Goal: Communication & Community: Ask a question

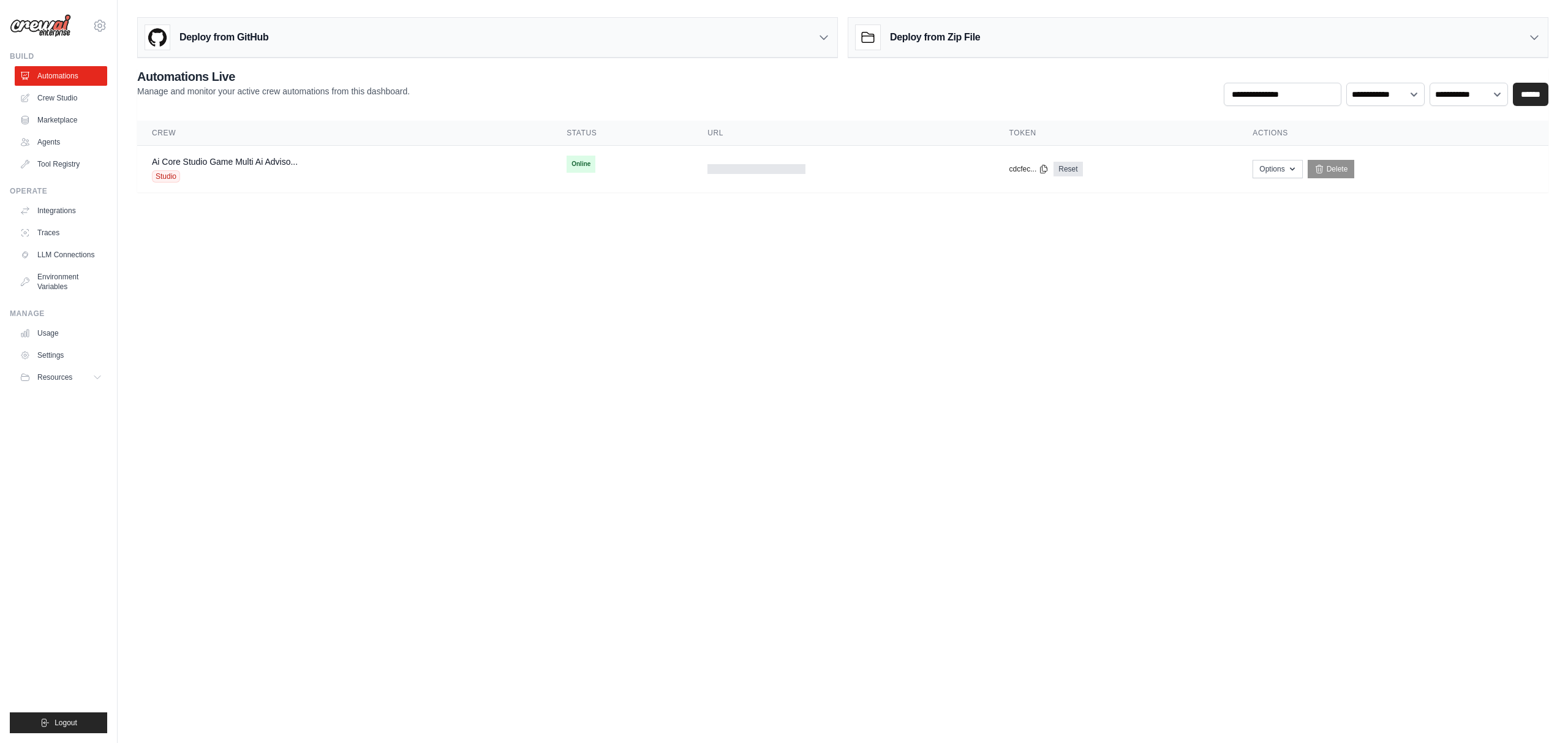
click at [351, 171] on div "Ai Core Studio Game Multi Ai Adviso... Studio" at bounding box center [345, 168] width 385 height 27
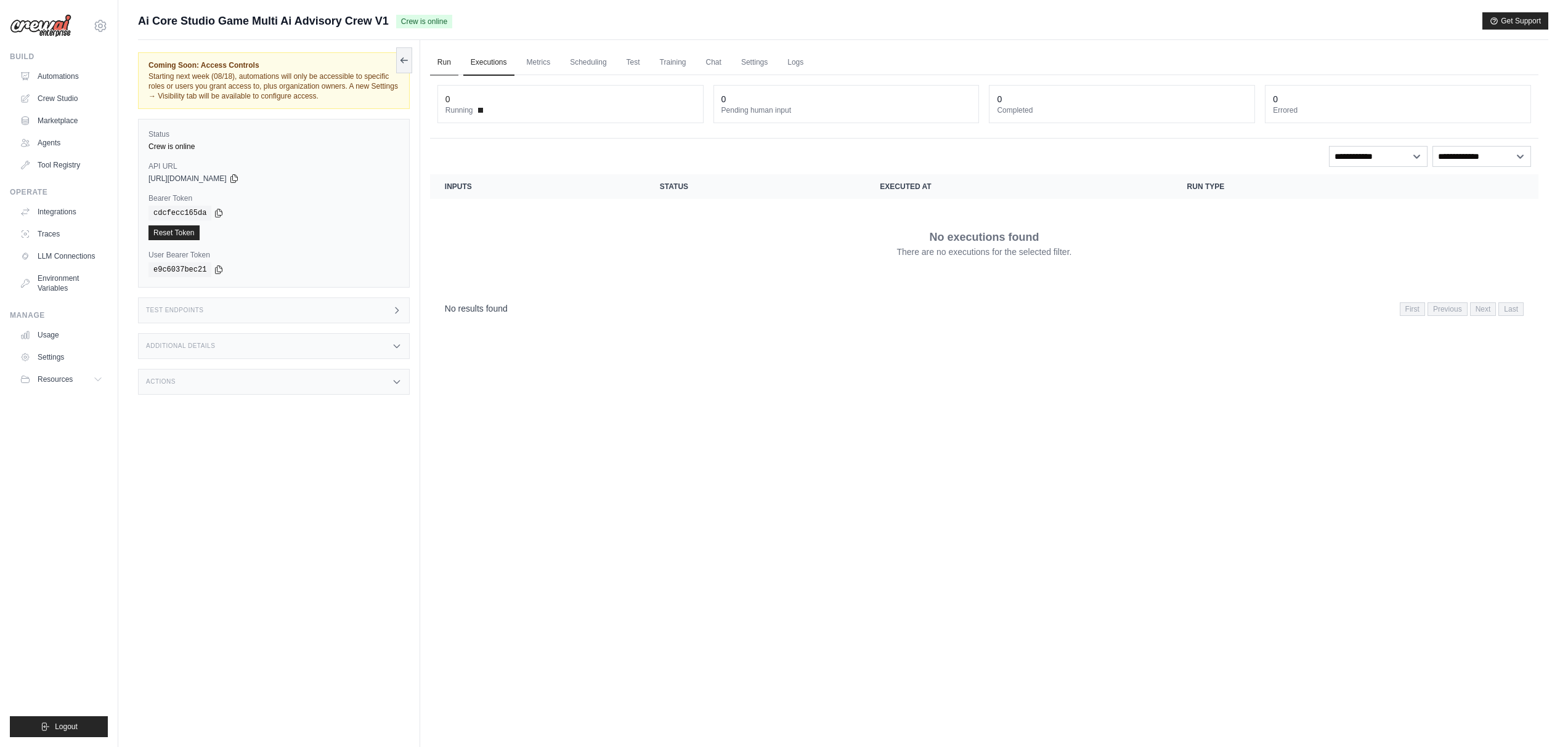
click at [445, 62] on link "Run" at bounding box center [444, 62] width 28 height 26
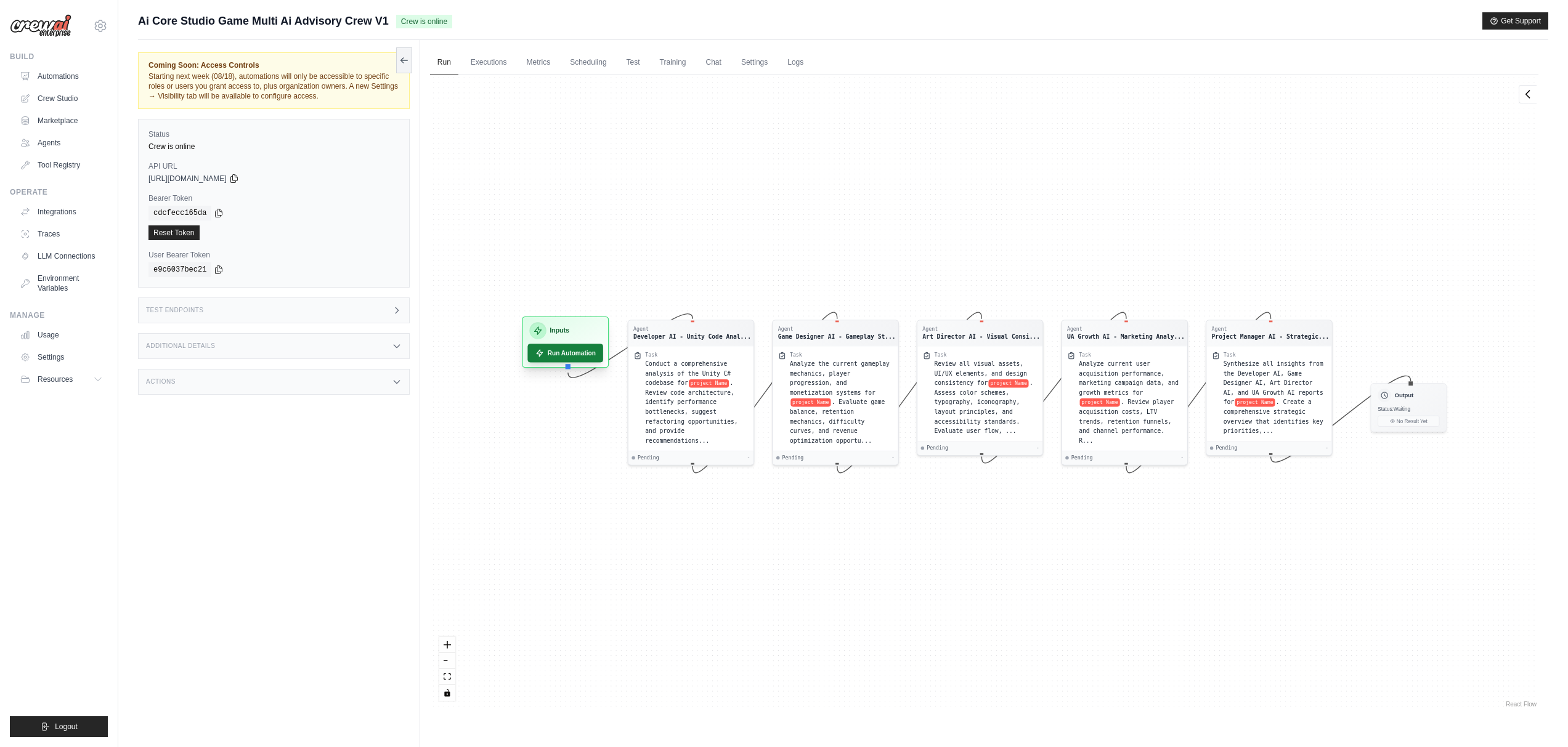
click at [557, 349] on button "Run Automation" at bounding box center [565, 353] width 76 height 18
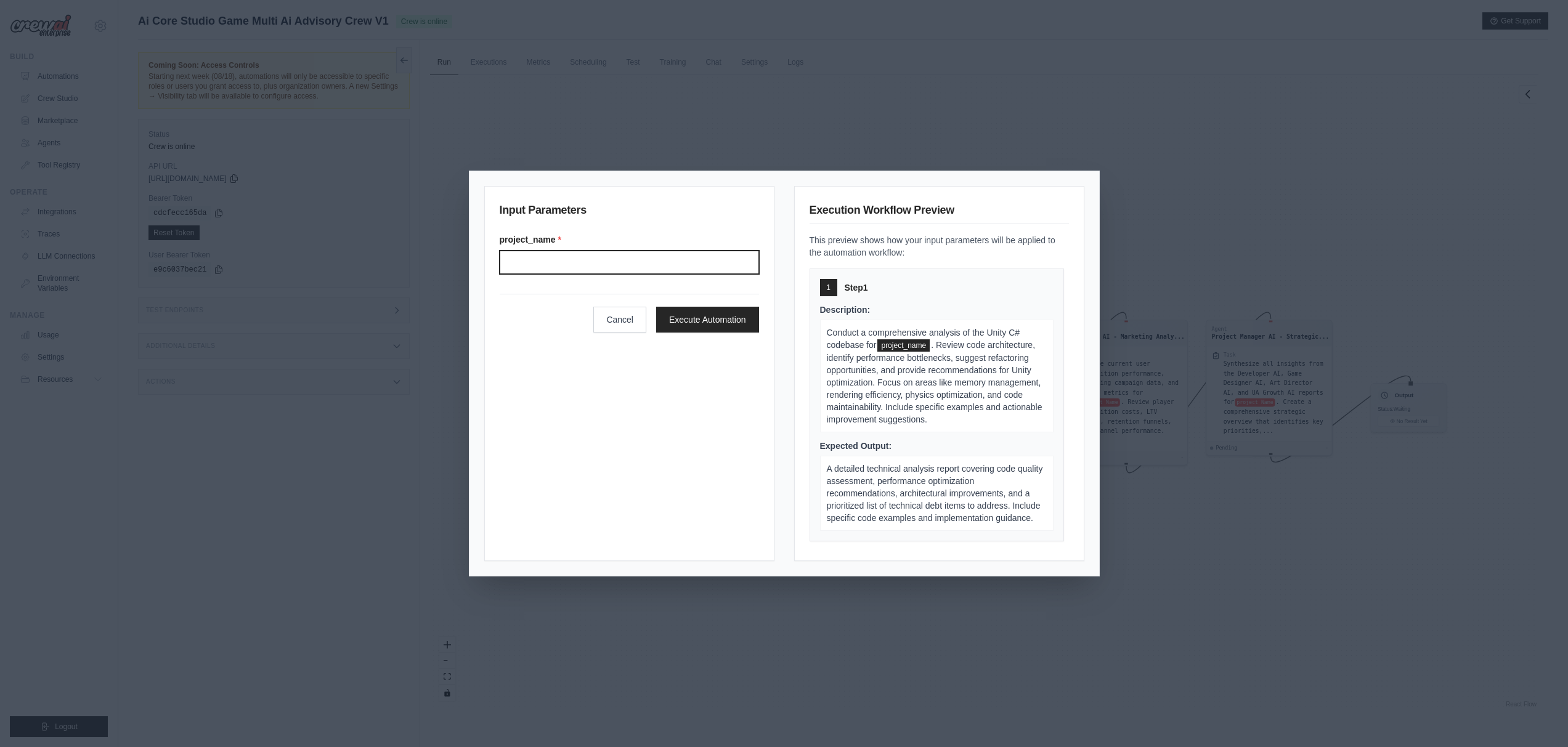
click at [587, 259] on input "Project name" at bounding box center [629, 263] width 259 height 24
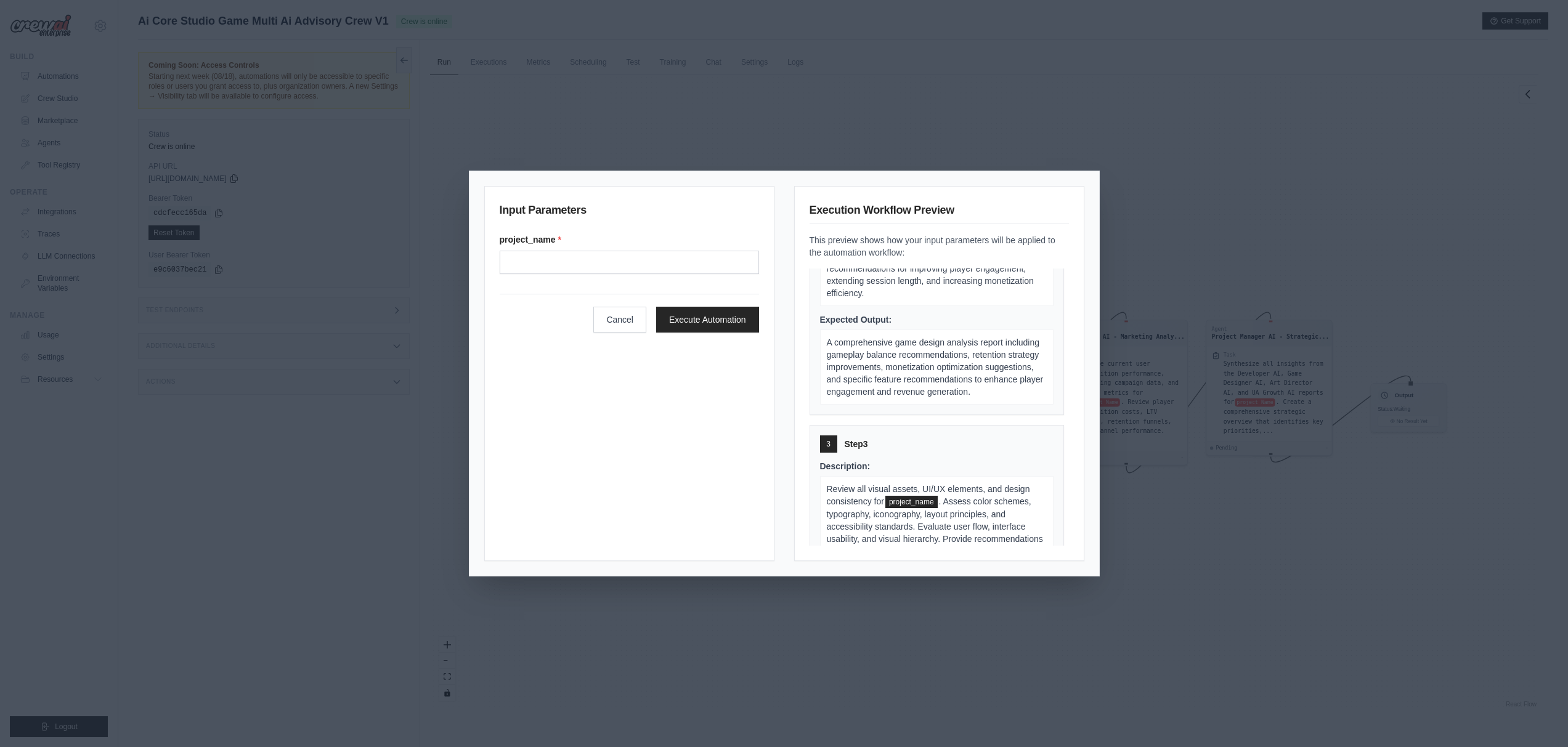
drag, startPoint x: 912, startPoint y: 357, endPoint x: 896, endPoint y: 343, distance: 21.3
click at [900, 346] on div "Expected Output: A comprehensive game design analysis report including gameplay…" at bounding box center [937, 359] width 234 height 91
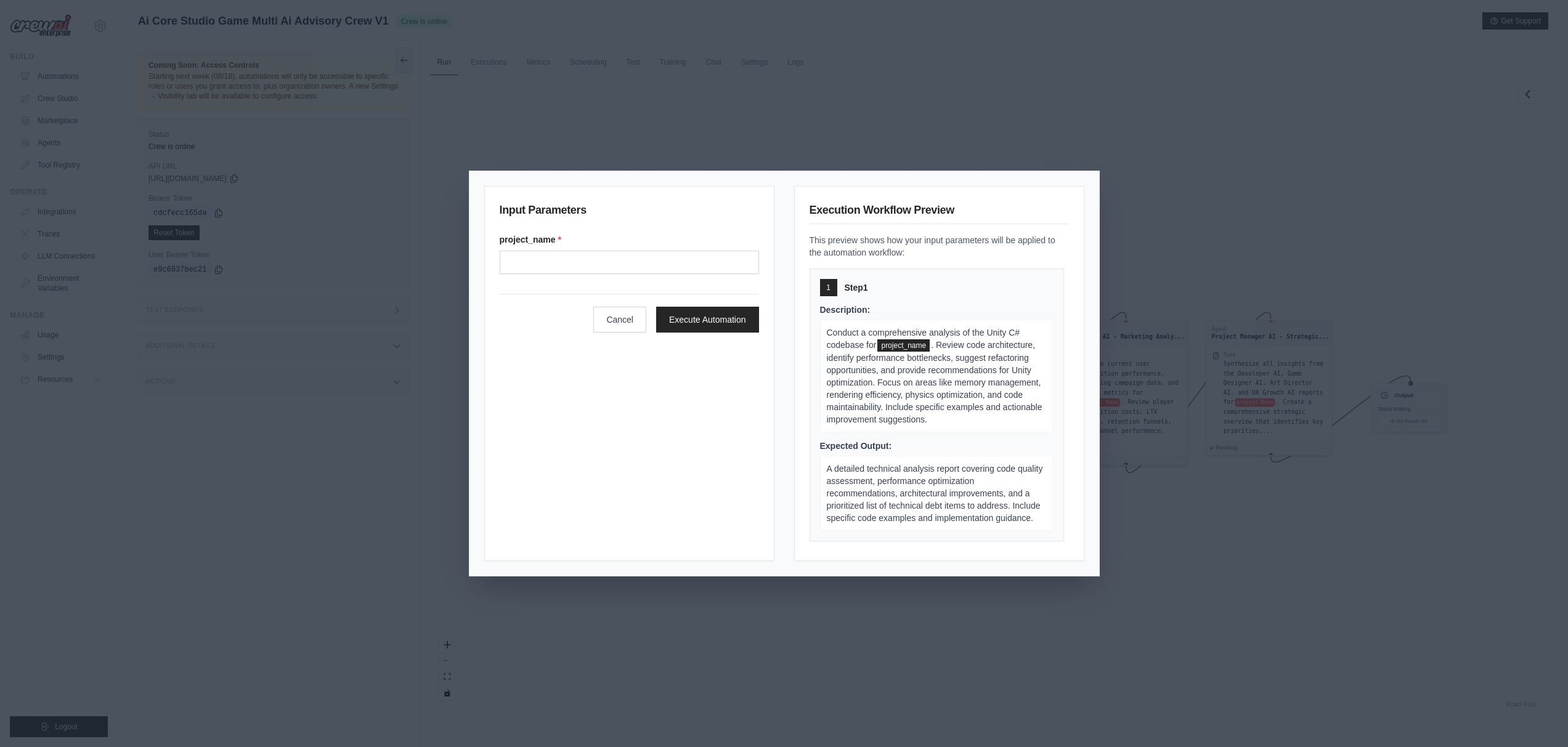
click at [905, 345] on span "project_name" at bounding box center [904, 345] width 53 height 12
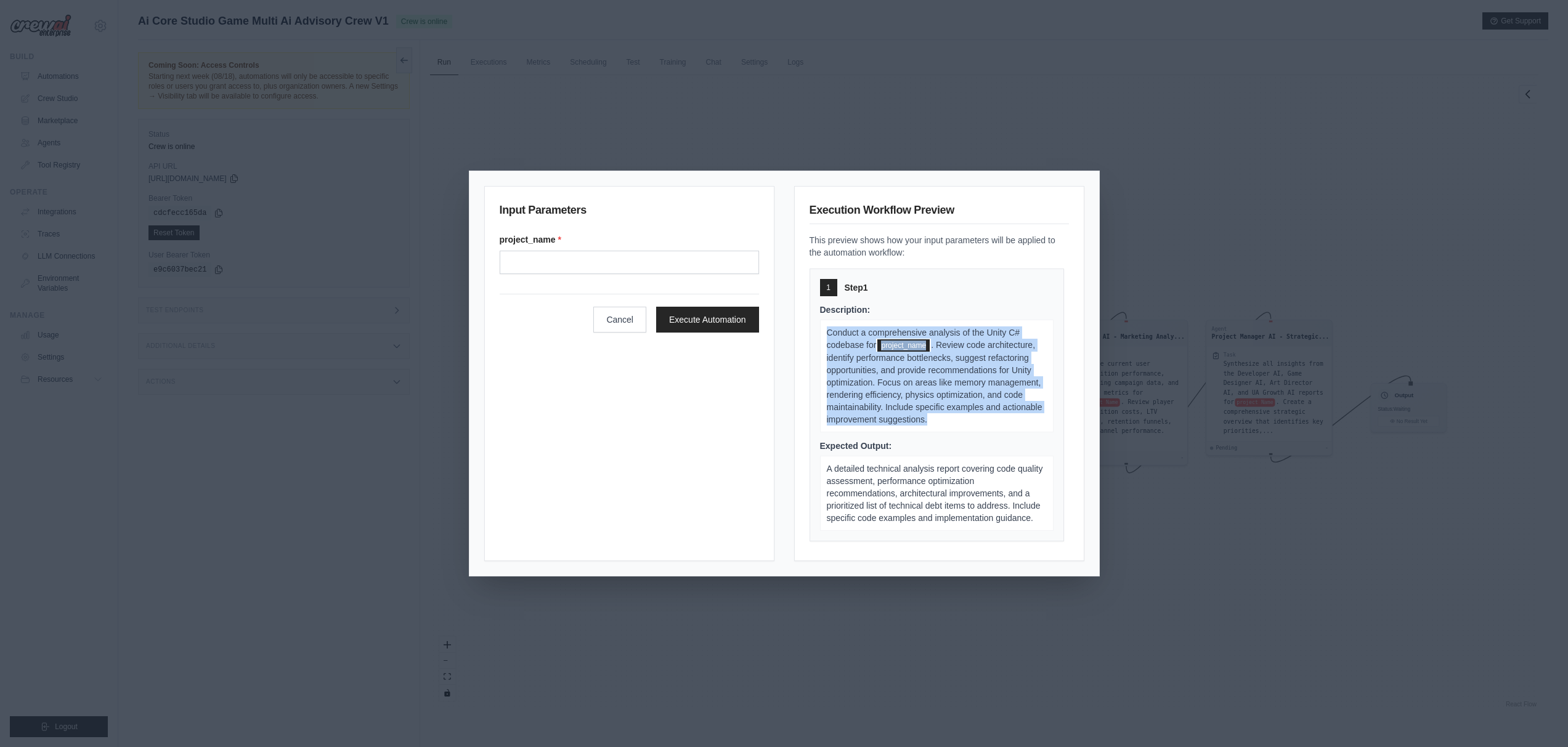
click at [905, 345] on span "project_name" at bounding box center [904, 345] width 53 height 12
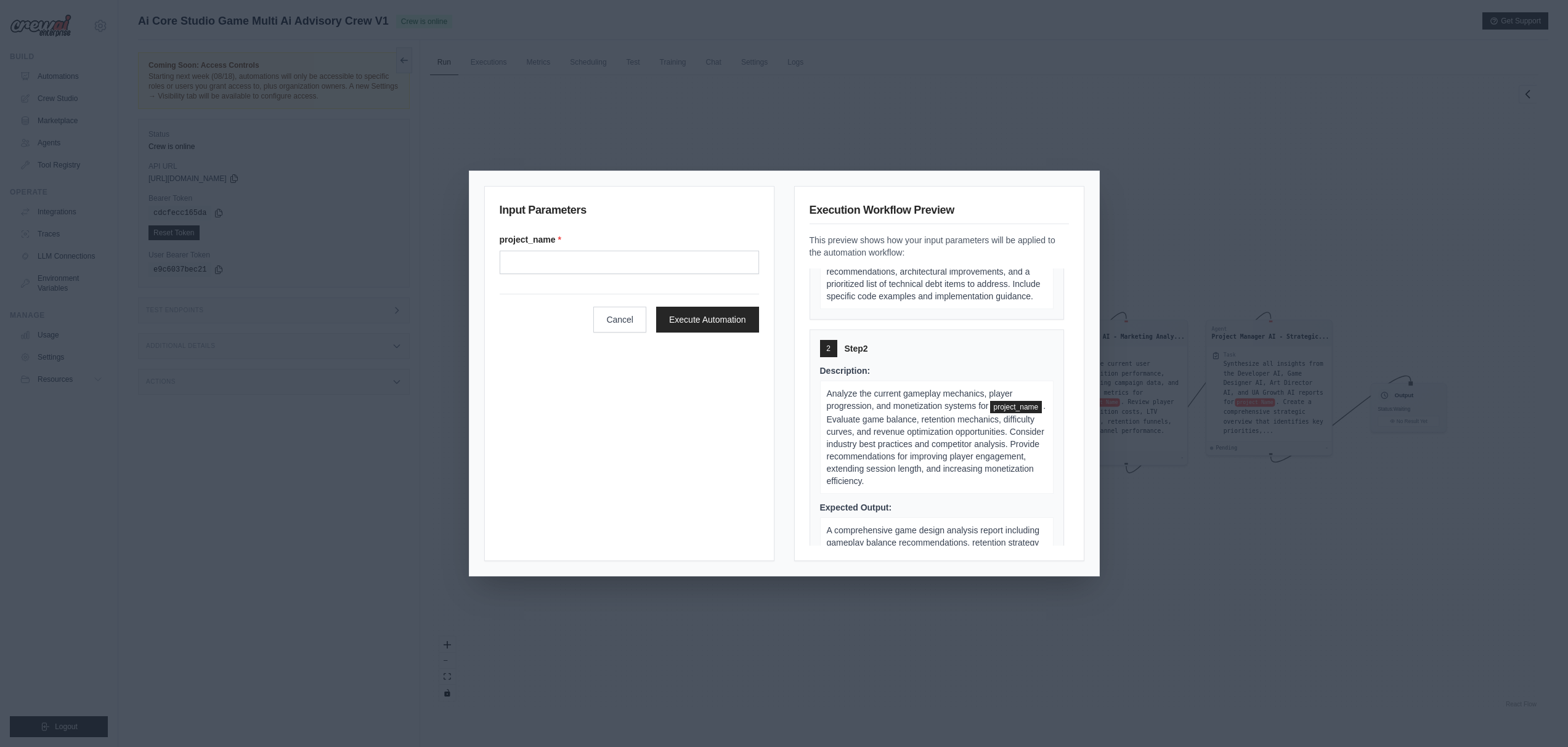
scroll to position [230, 0]
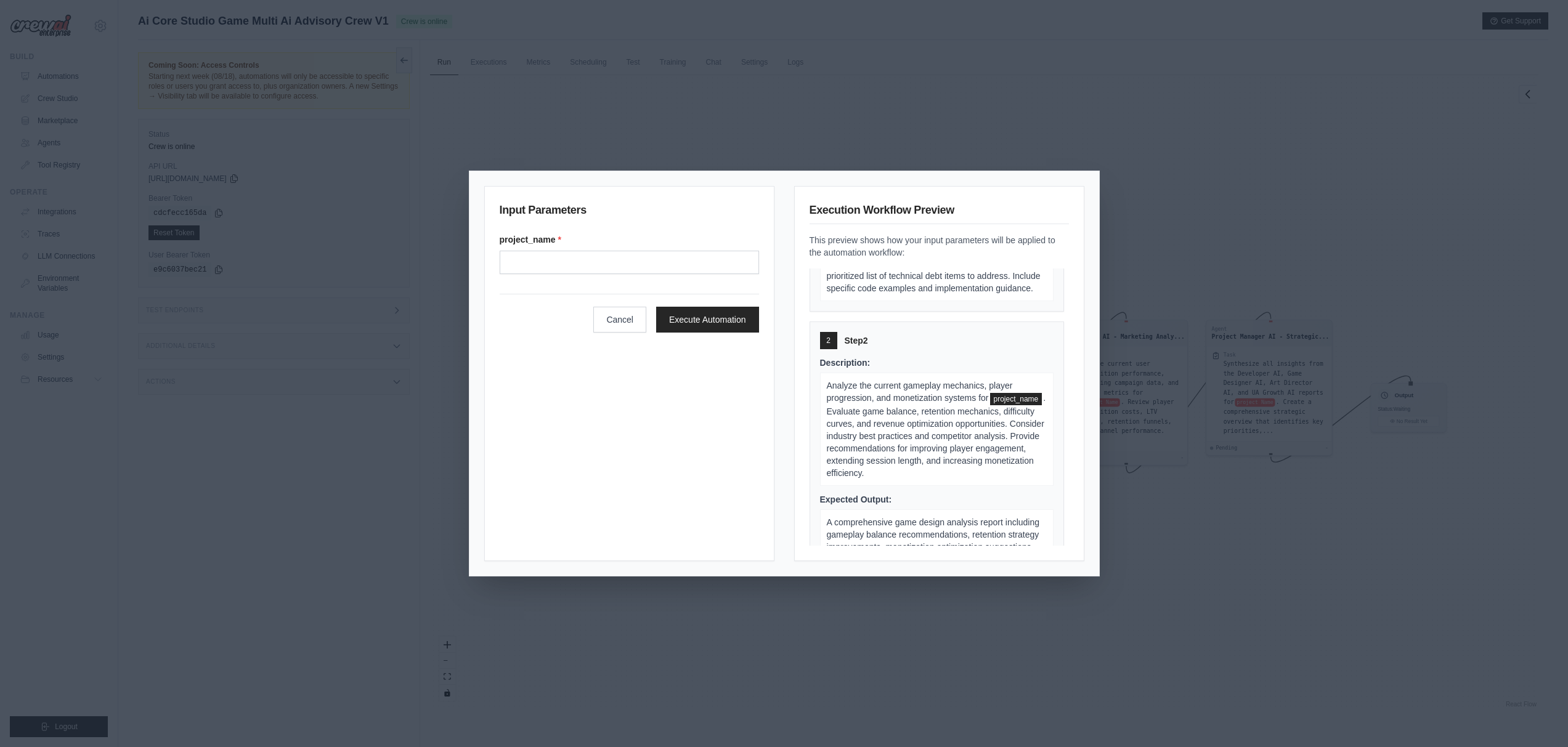
click at [911, 415] on p "Analyze the current gameplay mechanics, player progression, and monetization sy…" at bounding box center [937, 429] width 234 height 113
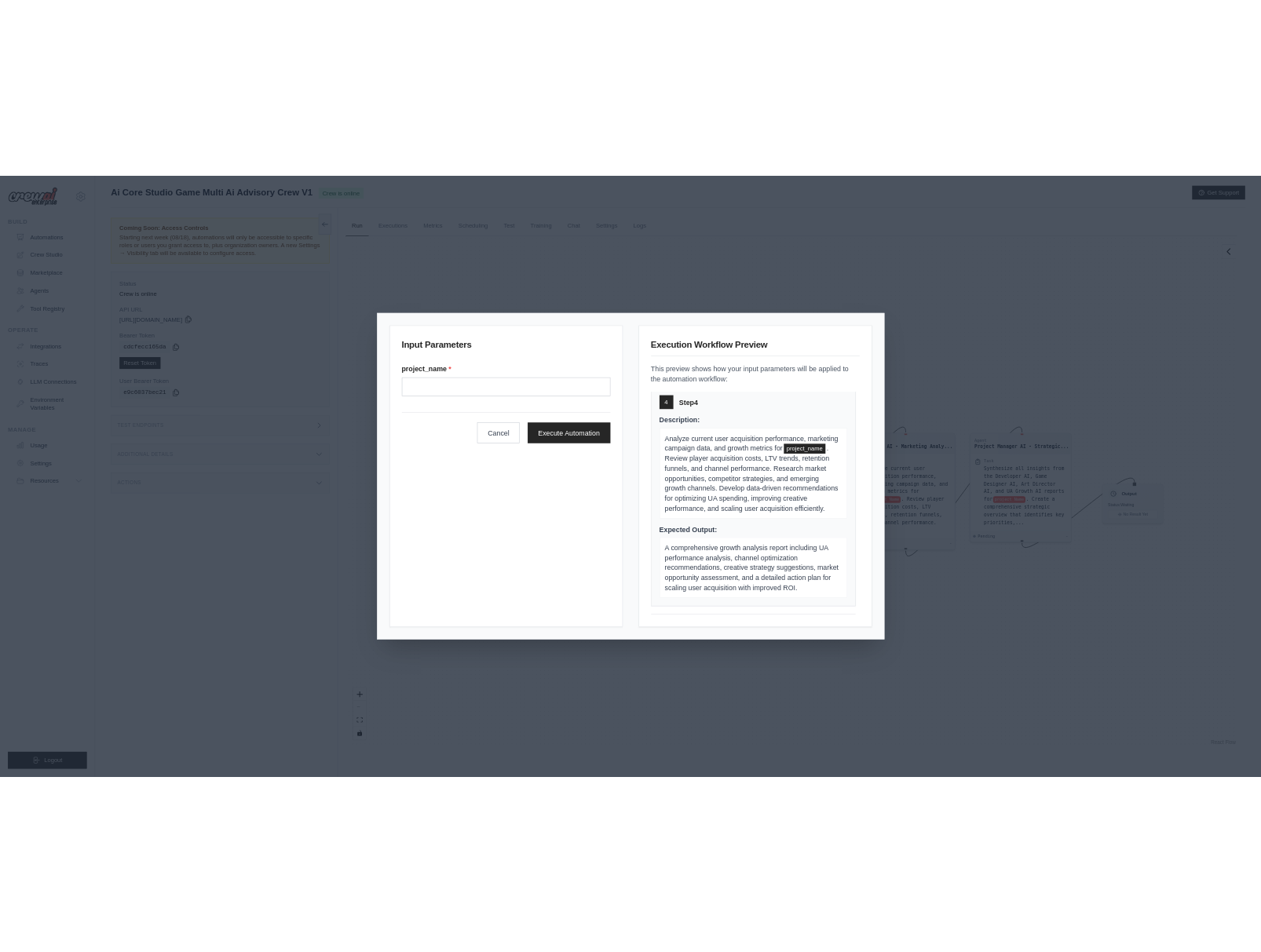
scroll to position [1563, 0]
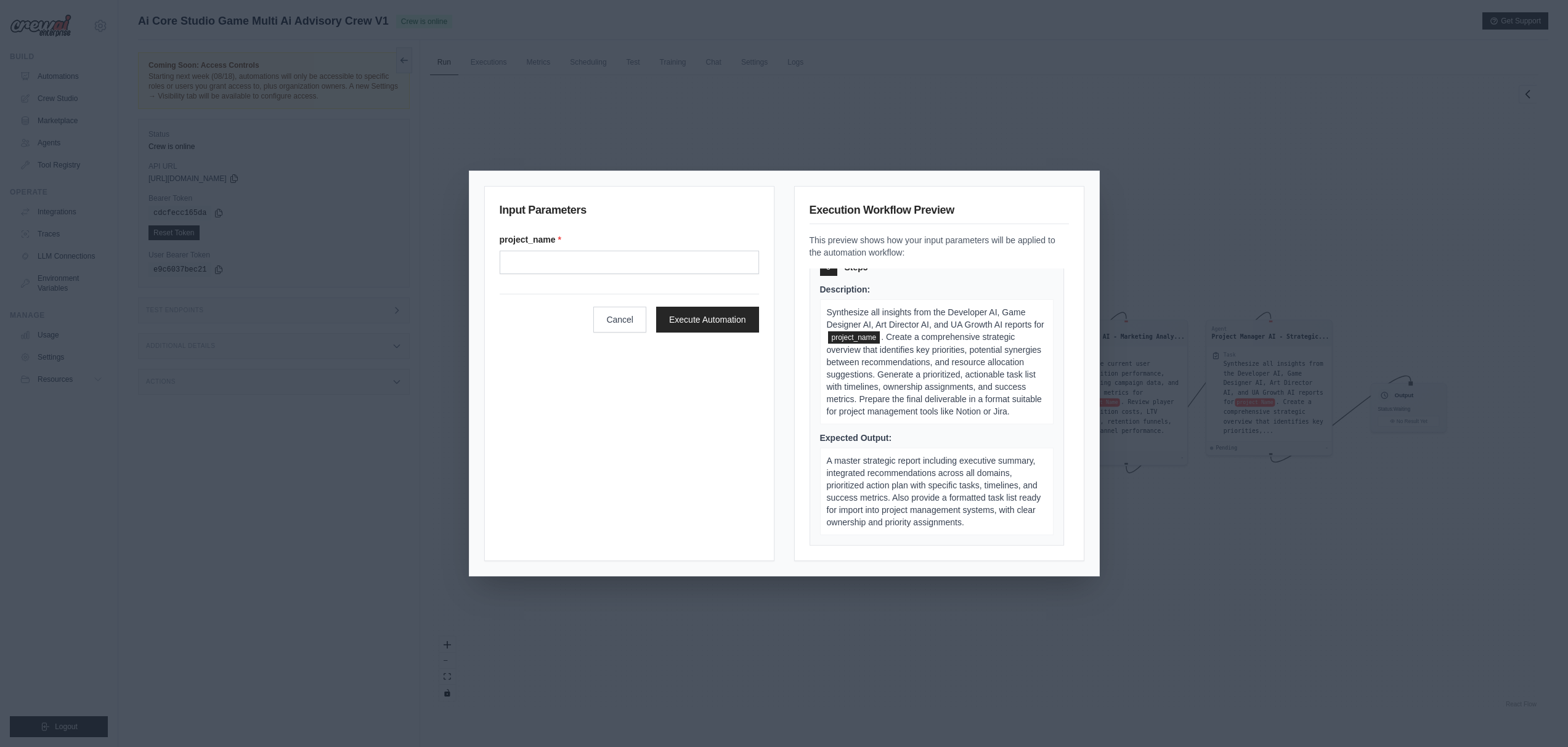
click at [1215, 230] on div "Input Parameters project_name * Cancel Execute Automation Execution Workflow Pr…" at bounding box center [784, 374] width 1568 height 747
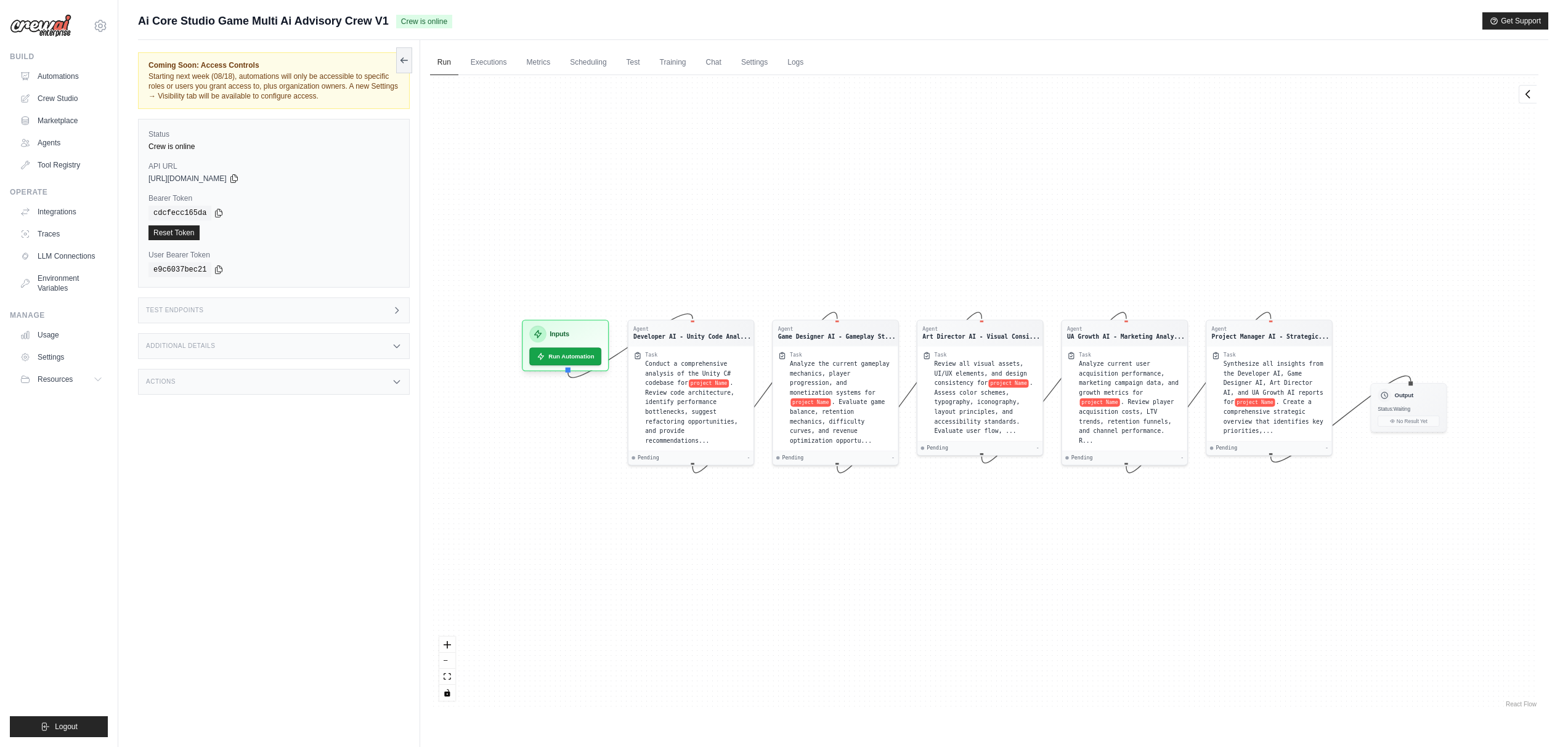
click at [336, 318] on div "Test Endpoints" at bounding box center [274, 310] width 272 height 26
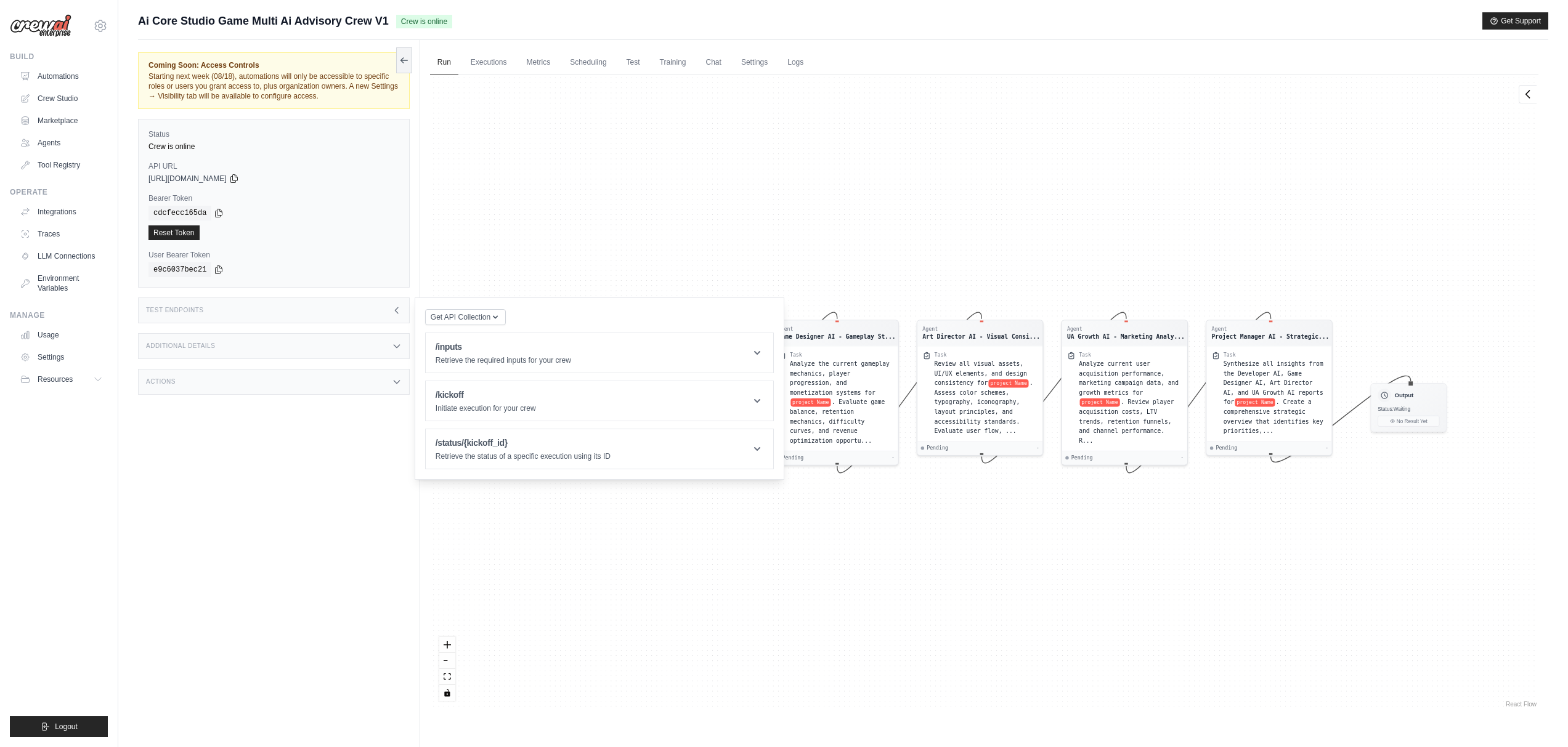
click at [662, 245] on div "Agent Developer AI - Unity Code Anal... Task Conduct a comprehensive analysis o…" at bounding box center [984, 392] width 1108 height 635
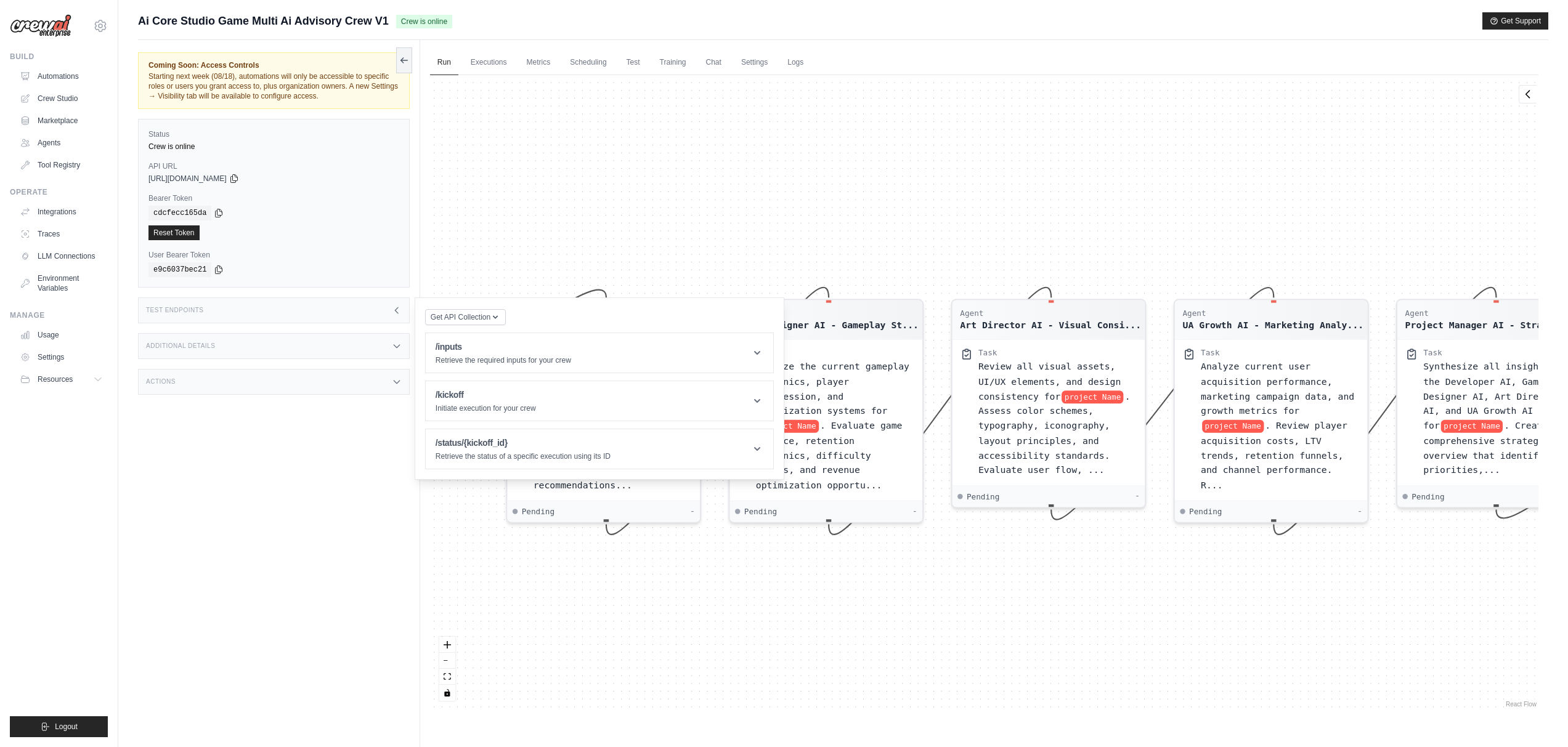
click at [875, 286] on div "Agent Developer AI - Unity Code Anal... Task Conduct a comprehensive analysis o…" at bounding box center [984, 392] width 1108 height 635
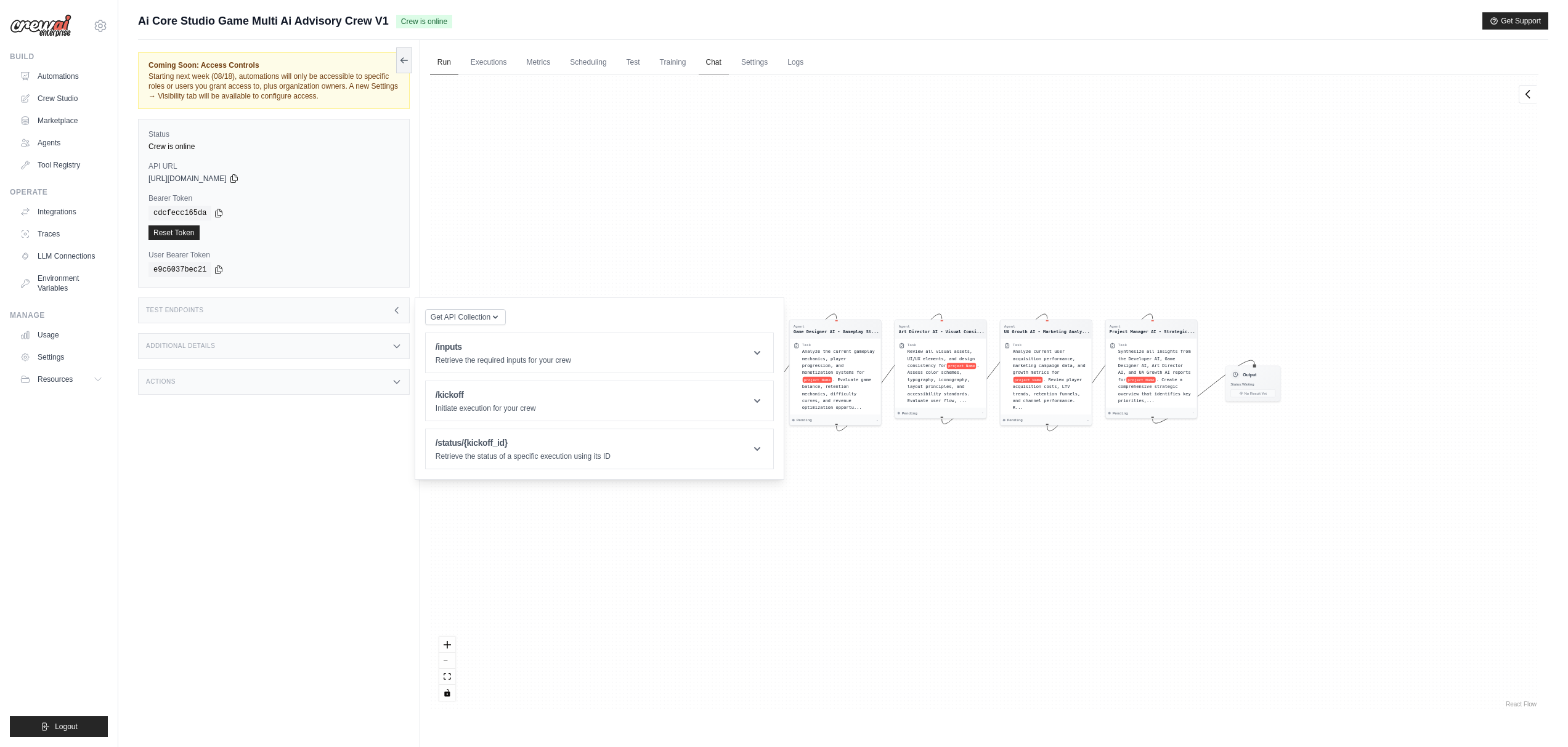
click at [709, 65] on link "Chat" at bounding box center [714, 62] width 30 height 26
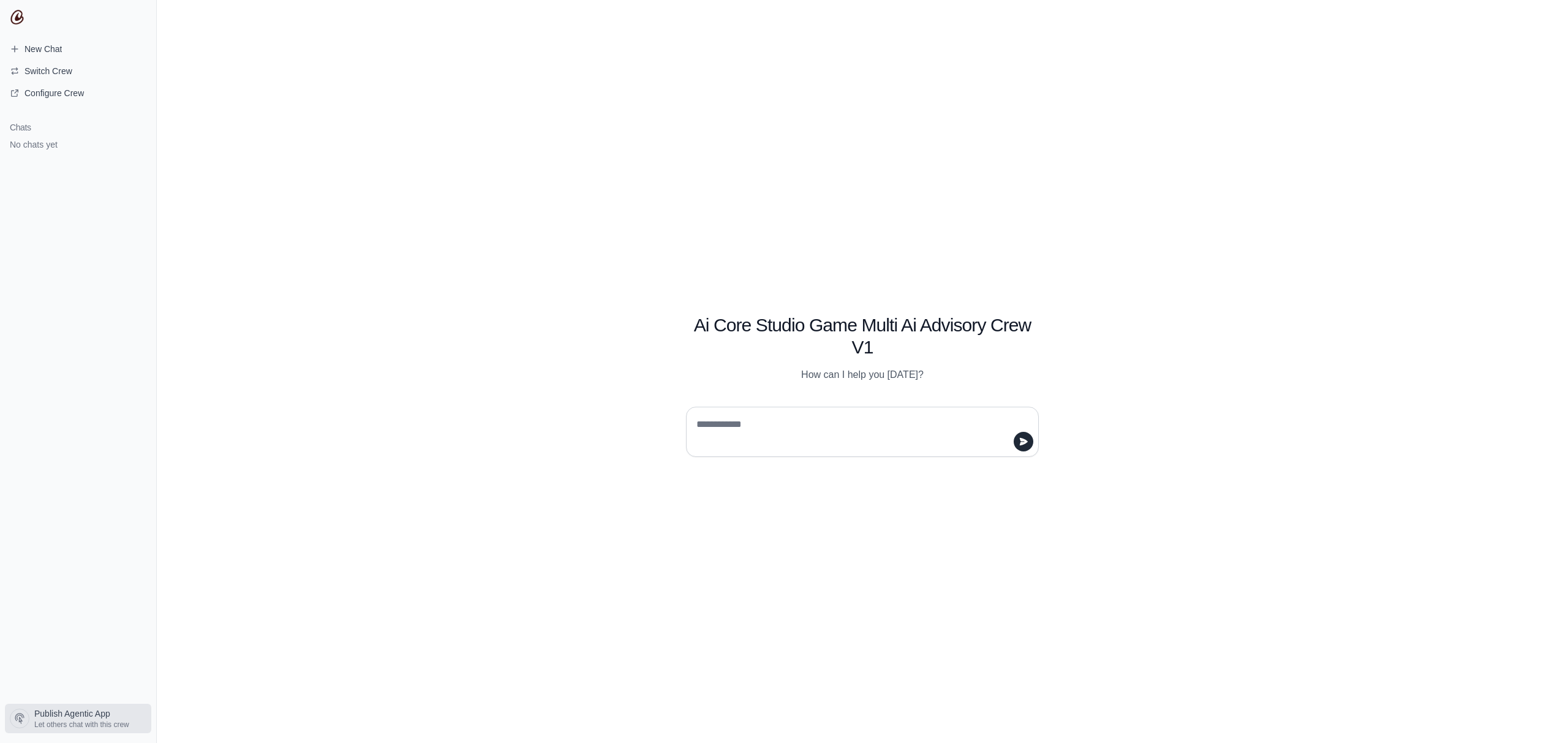
click at [84, 718] on span "Publish Agentic App" at bounding box center [72, 714] width 76 height 12
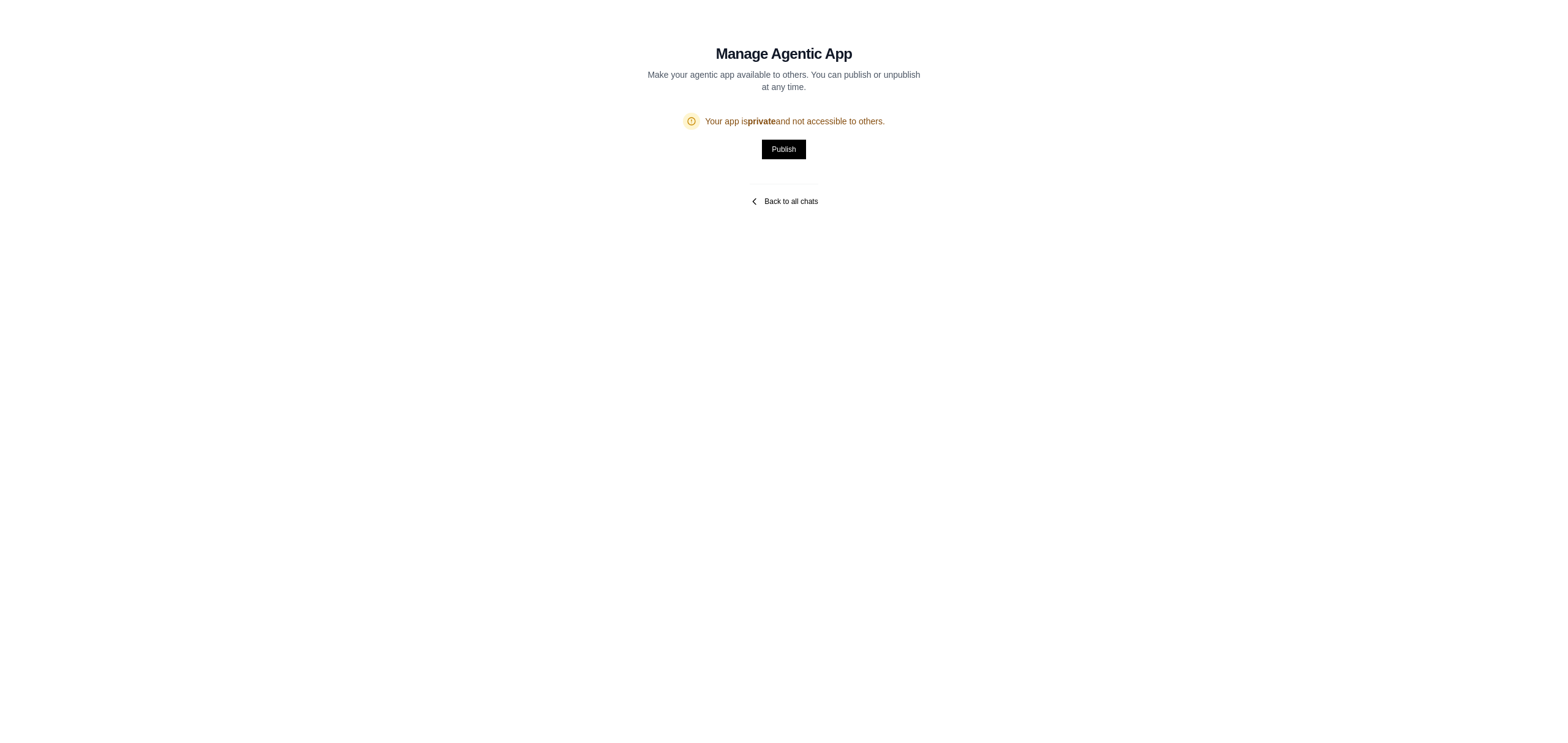
click at [777, 203] on link "Back to all chats" at bounding box center [783, 201] width 68 height 10
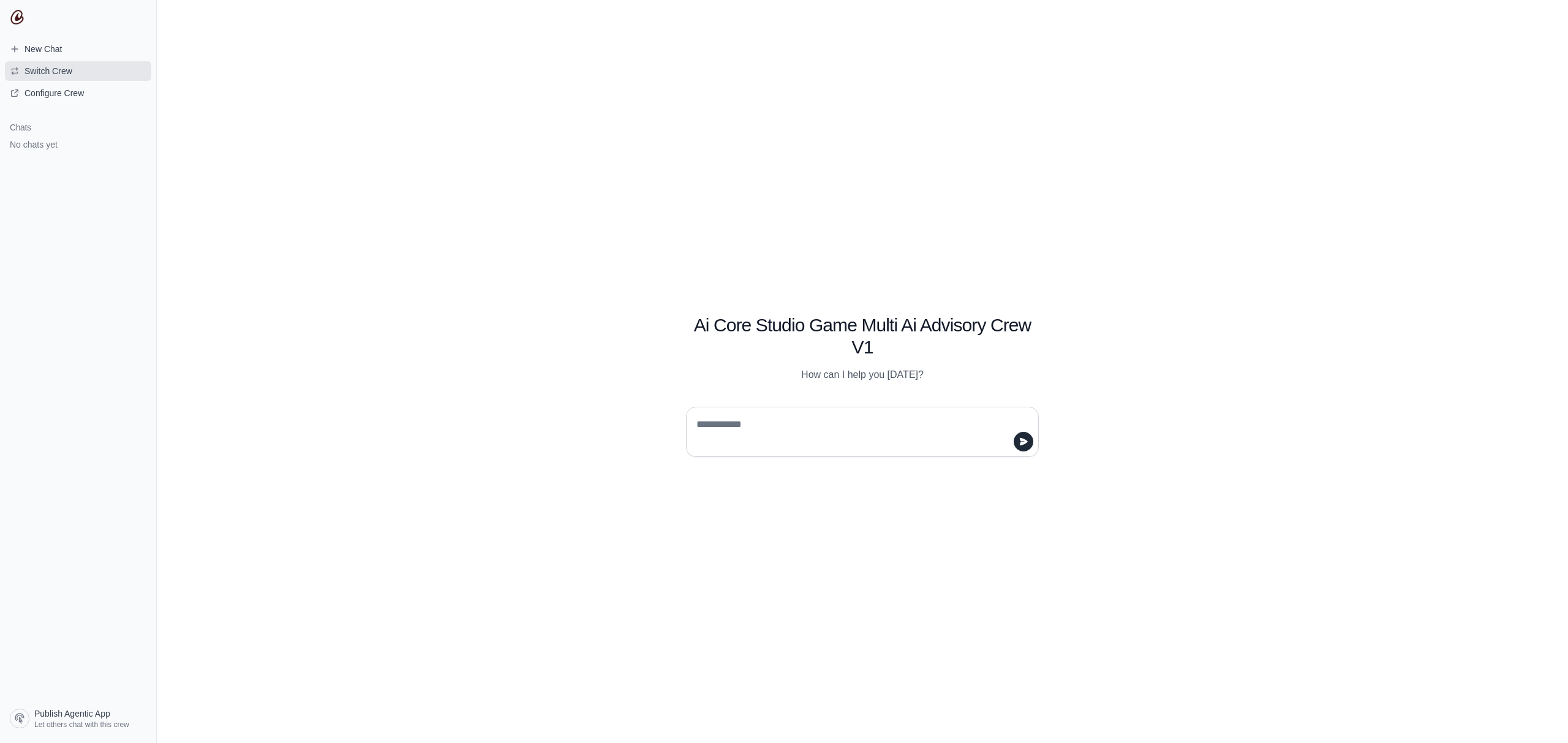
click at [81, 69] on span "Switch Crew" at bounding box center [41, 71] width 82 height 12
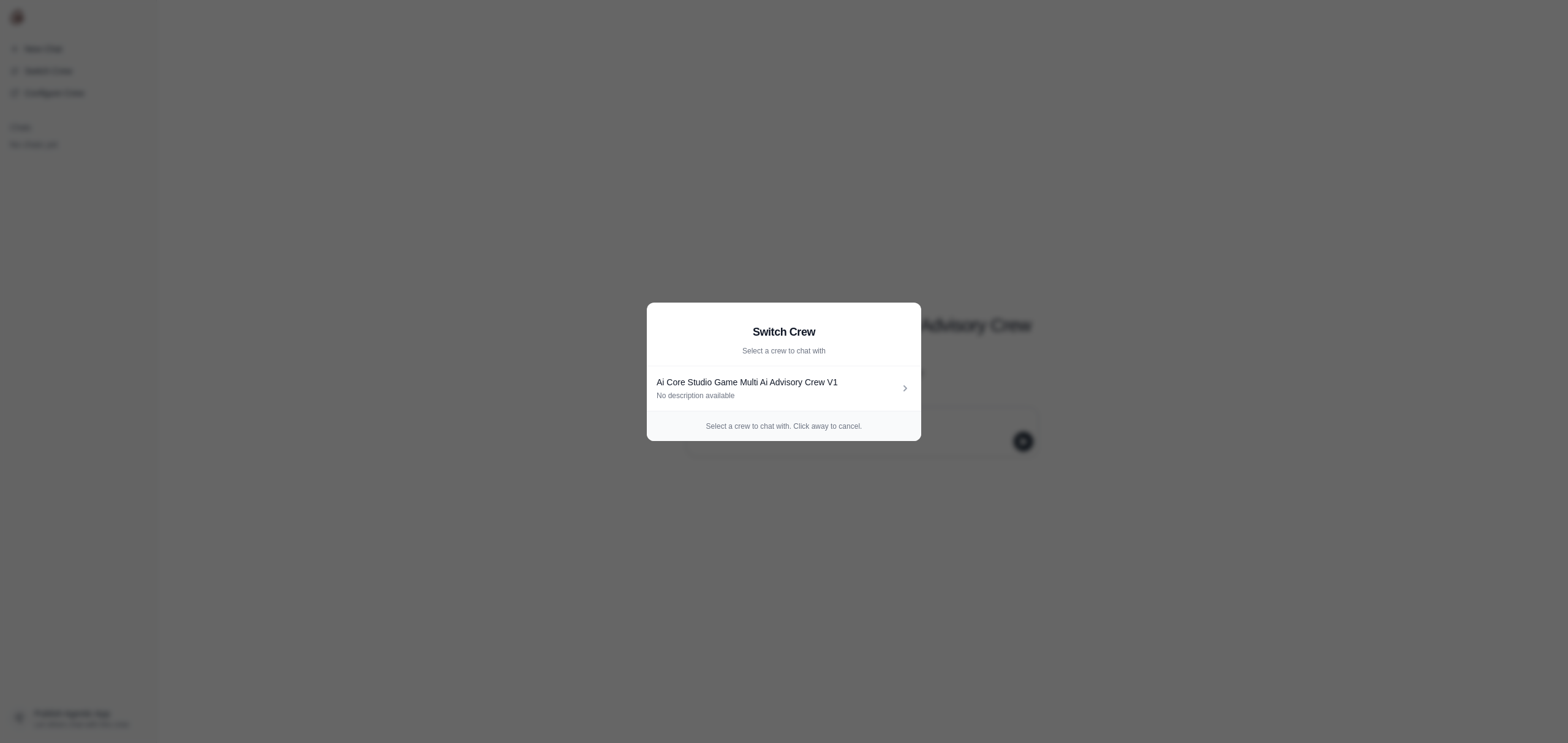
click at [968, 289] on aside "Switch Crew Select a crew to chat with Ai Core Studio Game Multi Ai Advisory Cr…" at bounding box center [784, 372] width 1568 height 743
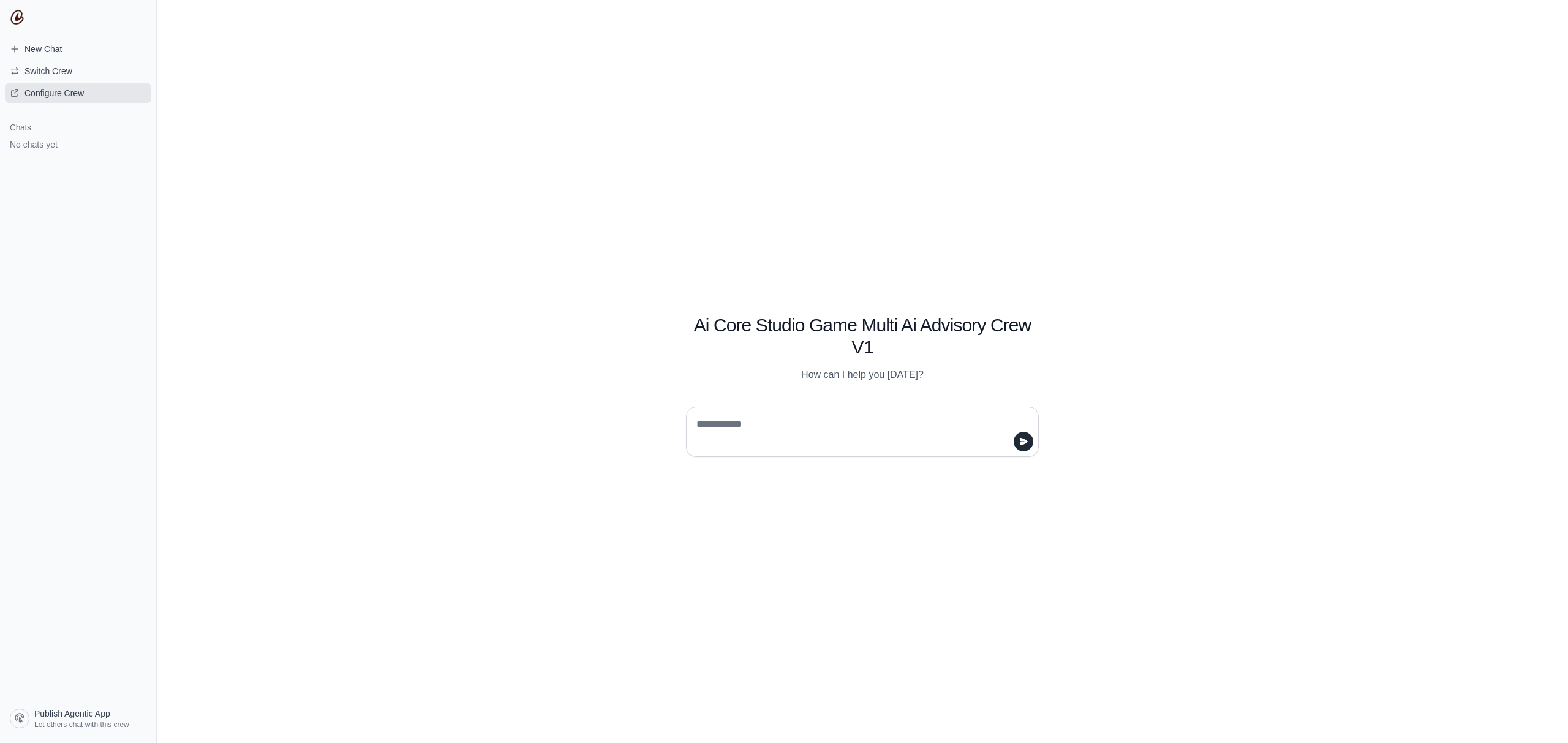
click at [49, 95] on span "Configure Crew" at bounding box center [54, 93] width 59 height 12
click at [890, 426] on textarea at bounding box center [858, 432] width 330 height 35
type textarea "*****"
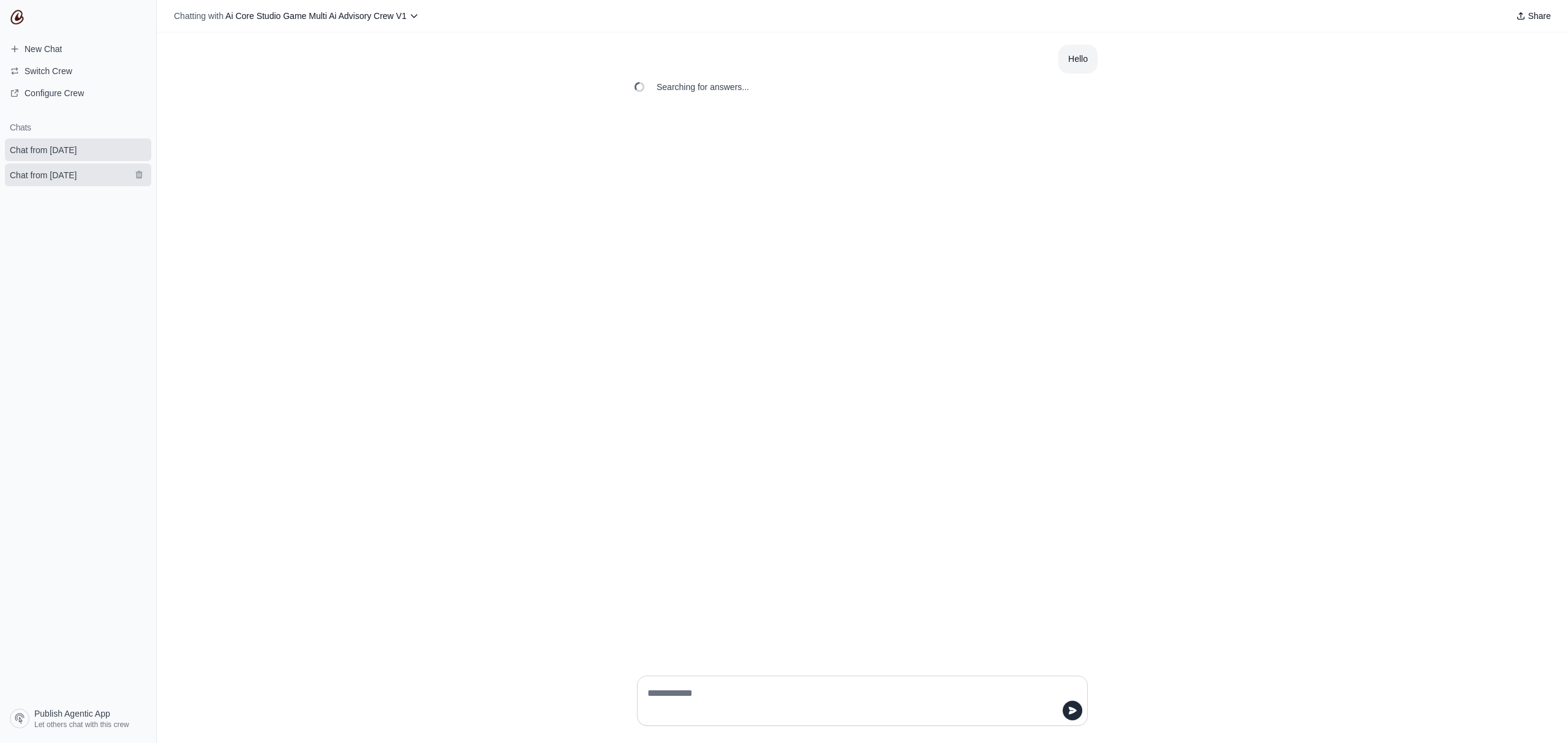
click at [51, 172] on span "Chat from August 11" at bounding box center [43, 175] width 67 height 12
click at [59, 148] on span "Chat from August 11" at bounding box center [43, 150] width 67 height 12
click at [652, 93] on p "Hey! I'm here to help you with optimizing code, gameplay, art, and marketing fo…" at bounding box center [833, 102] width 392 height 42
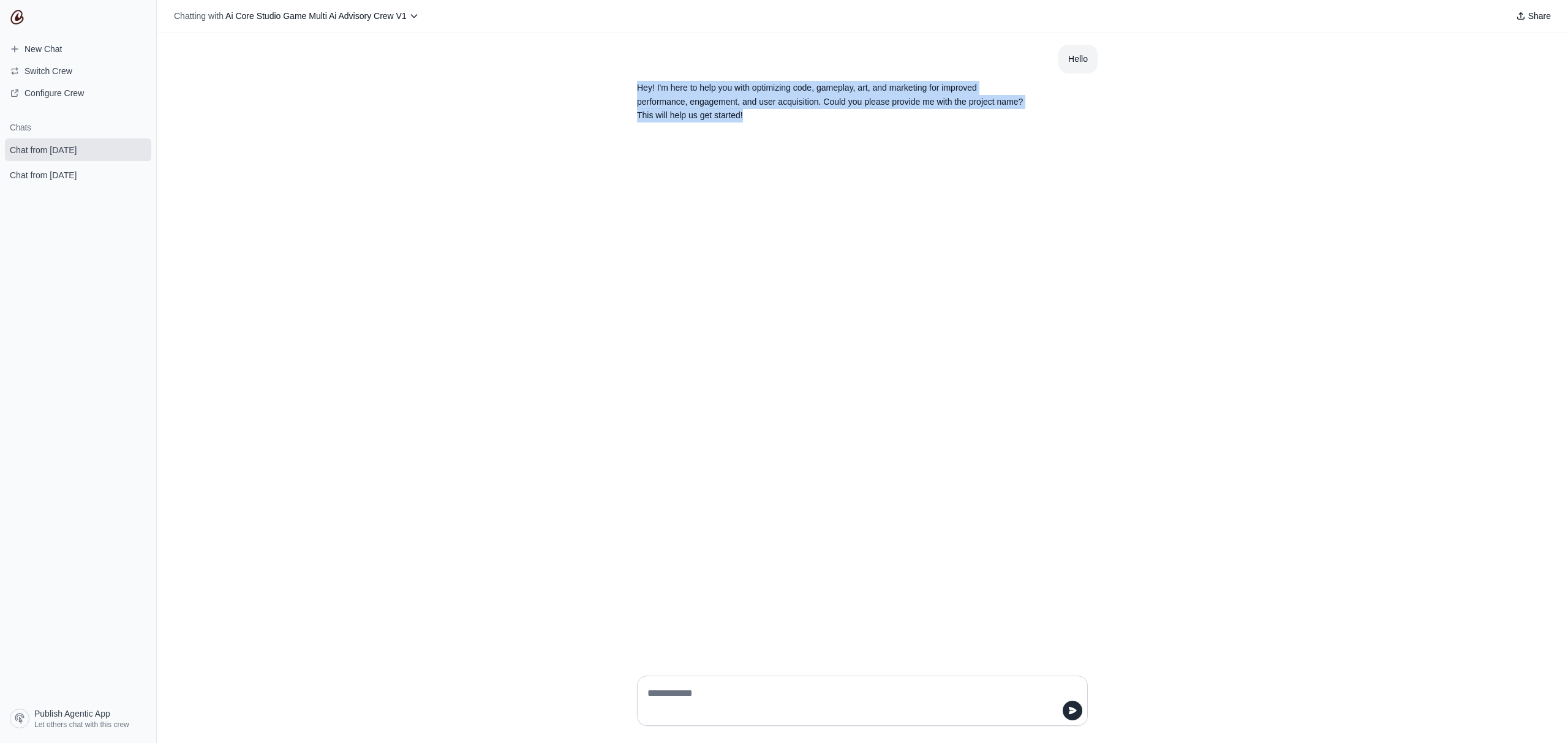
click at [652, 93] on p "Hey! I'm here to help you with optimizing code, gameplay, art, and marketing fo…" at bounding box center [833, 102] width 392 height 42
click at [768, 227] on div "Hello Hey! I'm here to help you with optimizing code, gameplay, art, and market…" at bounding box center [862, 349] width 1411 height 633
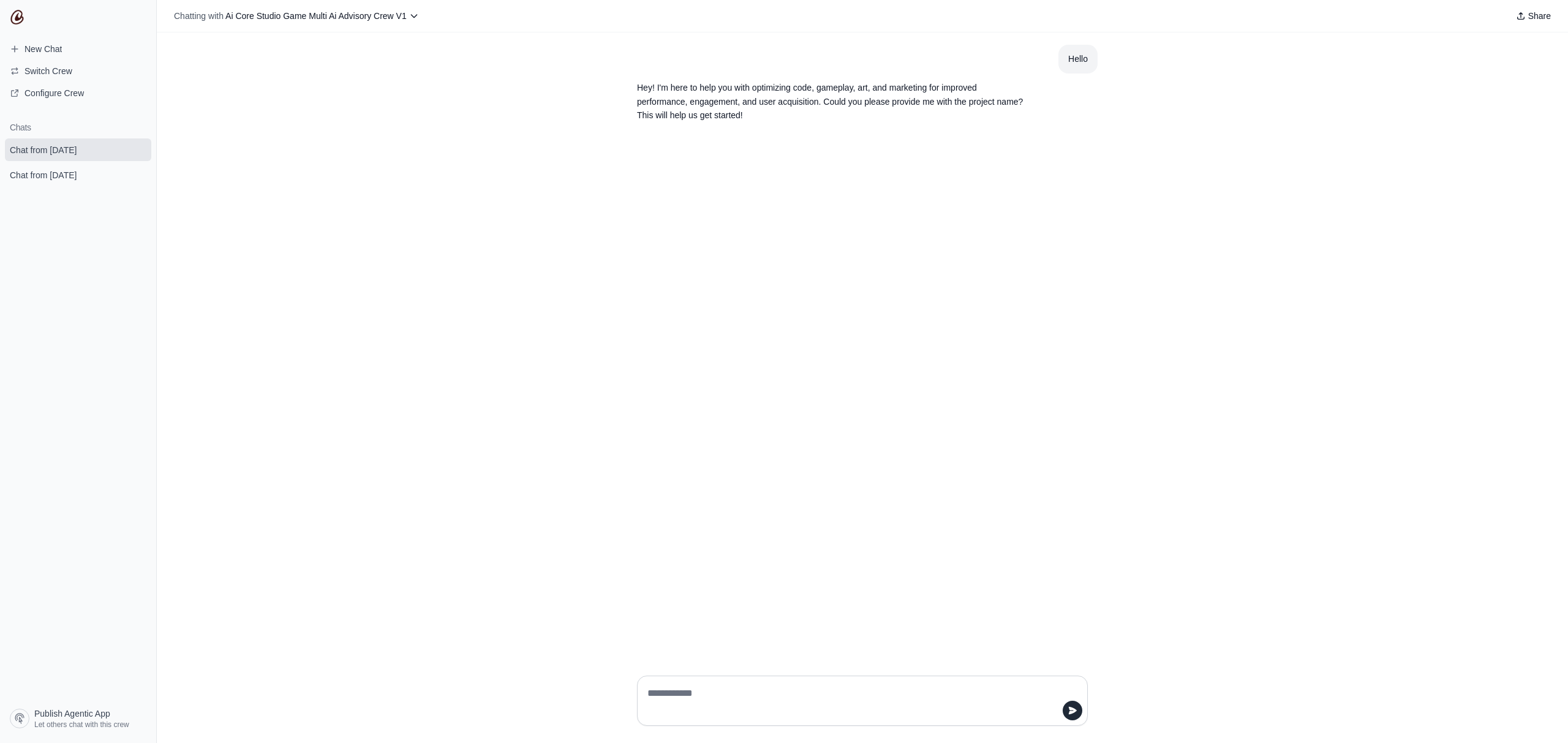
click at [1022, 705] on textarea at bounding box center [858, 701] width 428 height 35
paste textarea "**********"
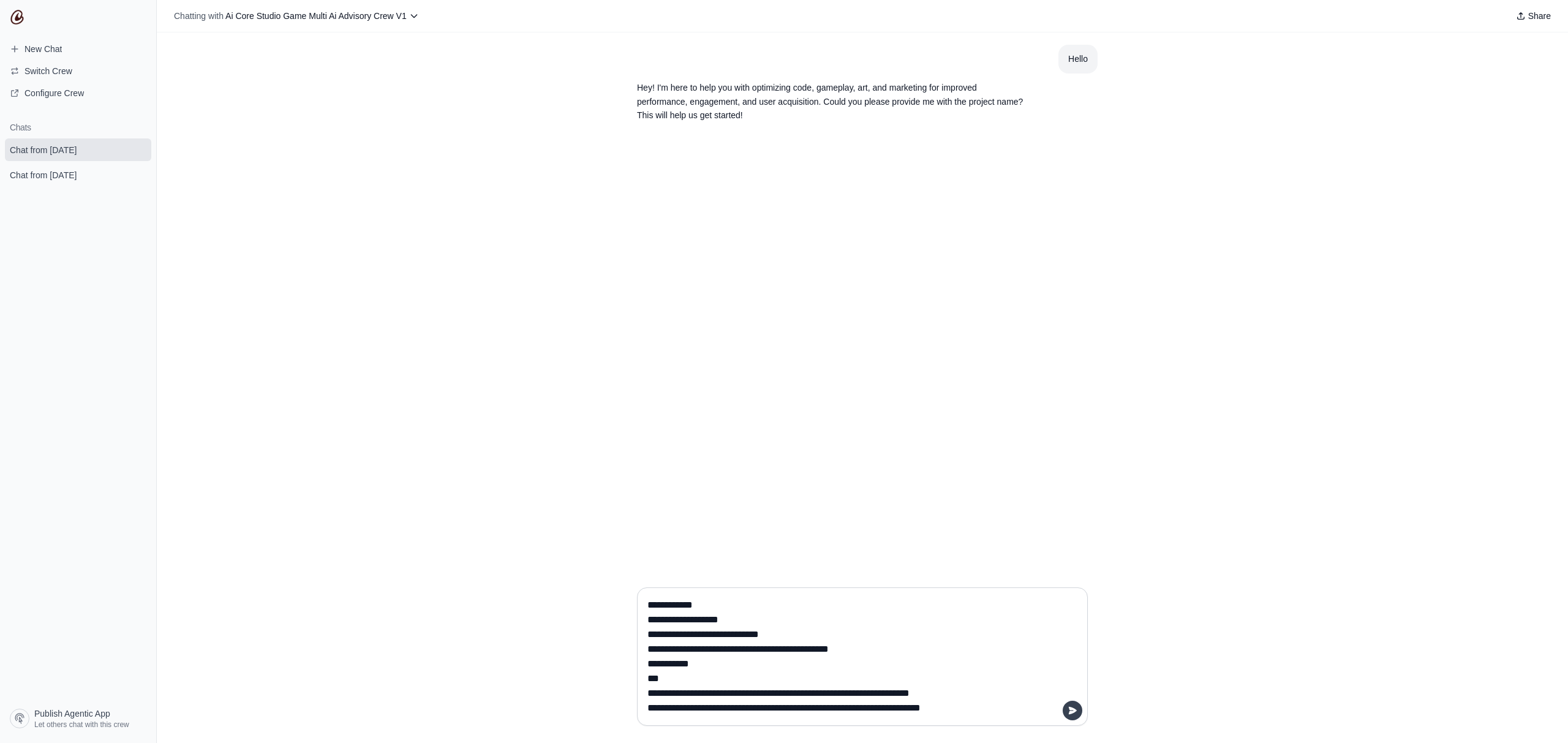
type textarea "**********"
click at [1068, 706] on icon "submit" at bounding box center [1072, 710] width 10 height 10
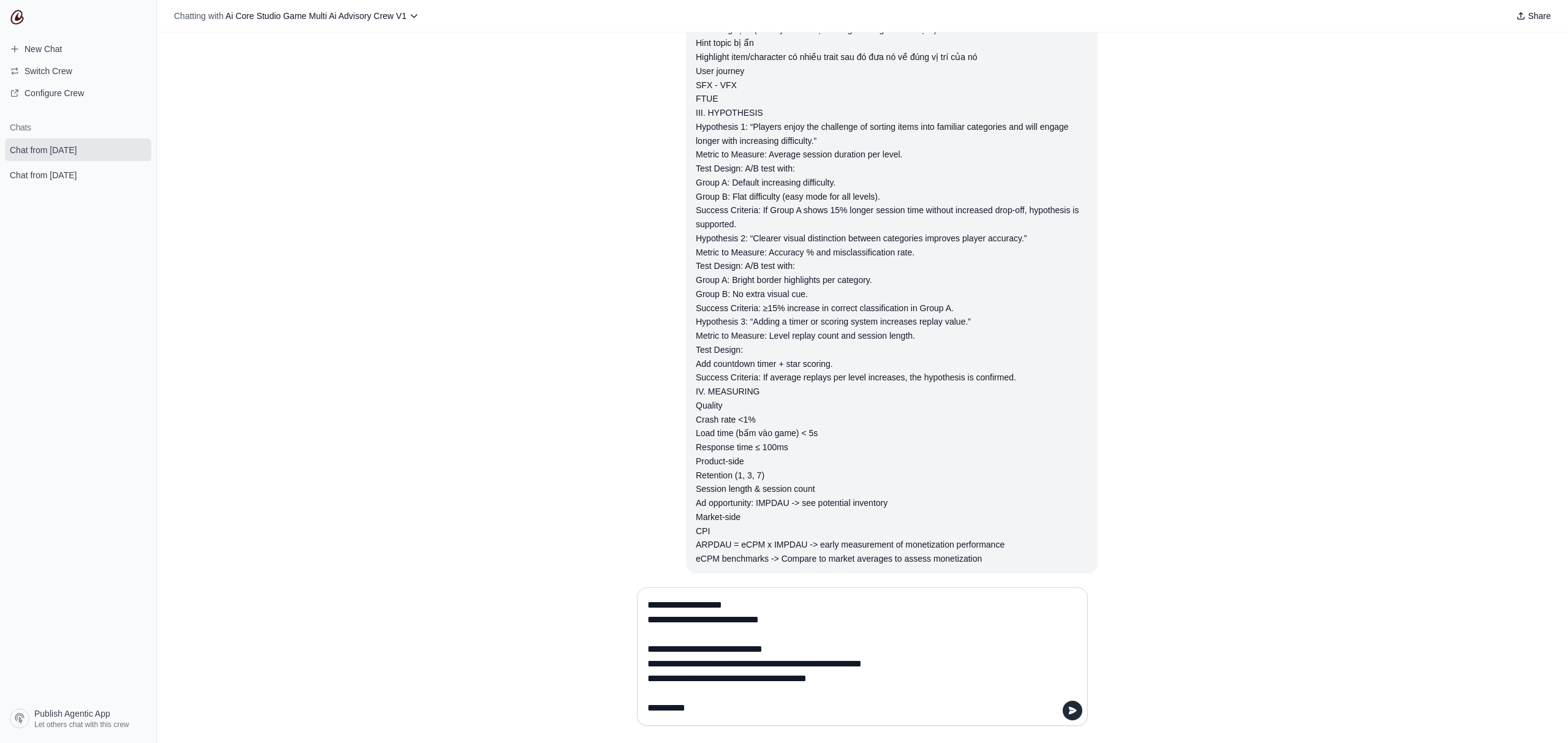
scroll to position [848, 0]
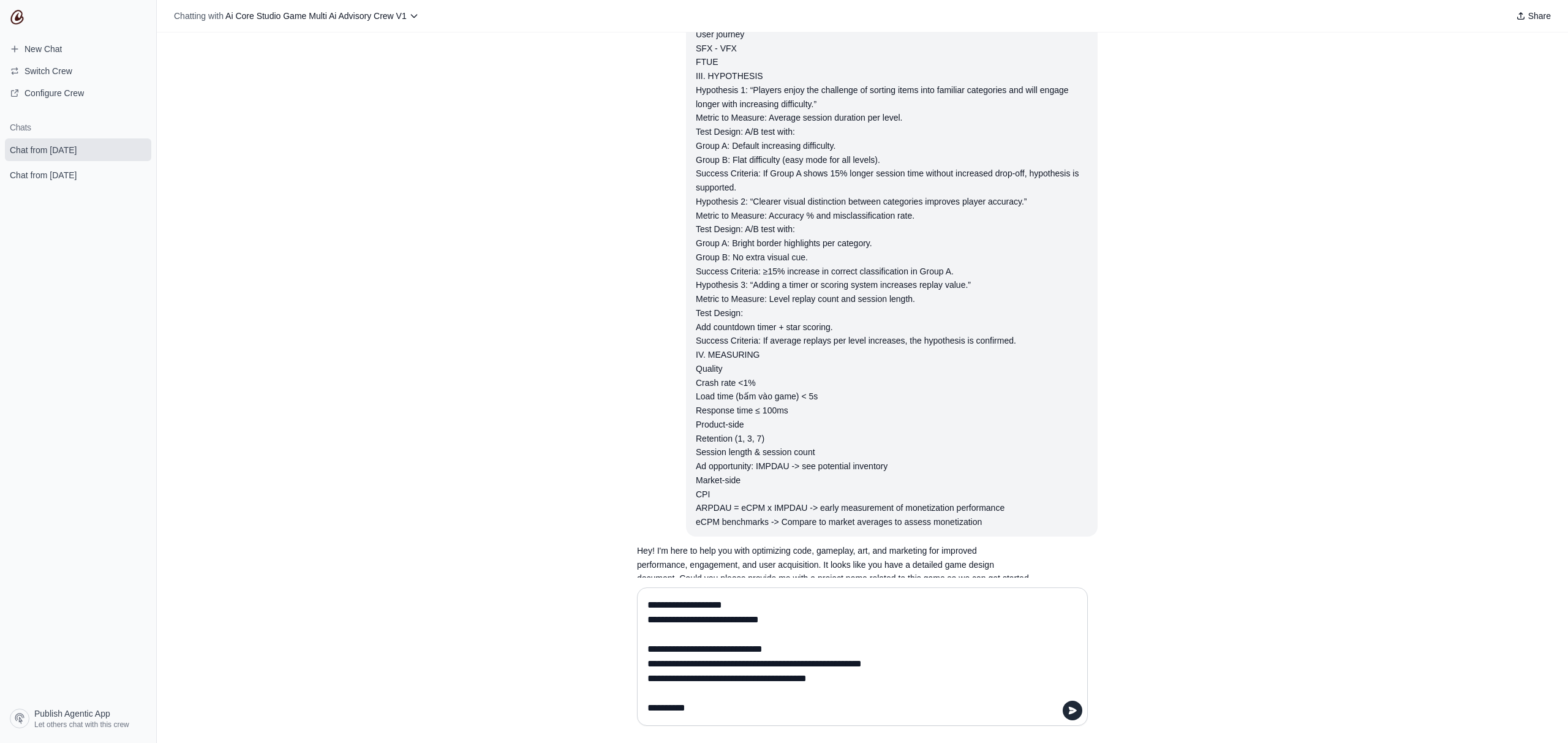
click at [816, 544] on p "Hey! I'm here to help you with optimizing code, gameplay, art, and marketing fo…" at bounding box center [833, 571] width 392 height 55
copy p "gameplay"
click at [777, 595] on textarea at bounding box center [858, 657] width 428 height 123
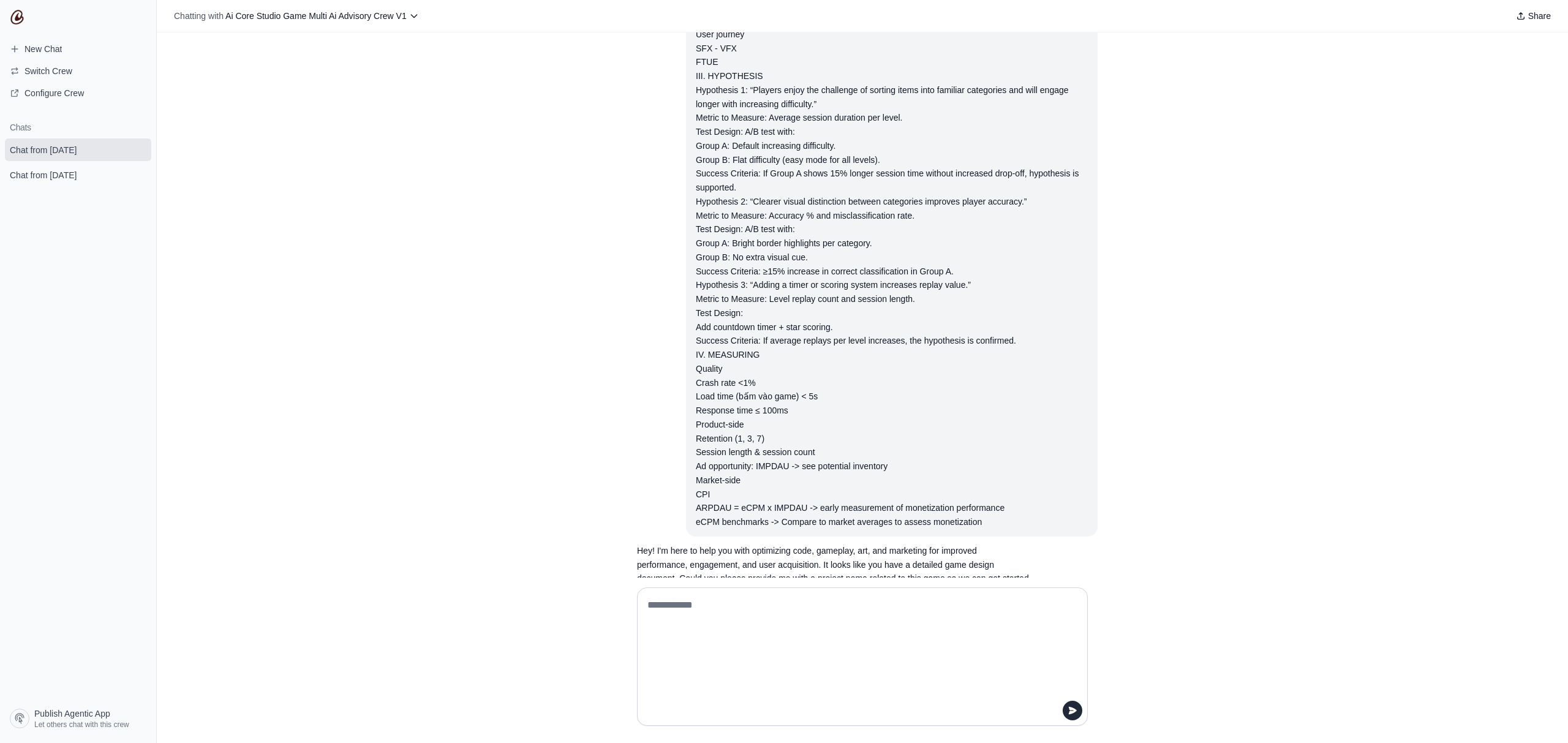
paste textarea "********"
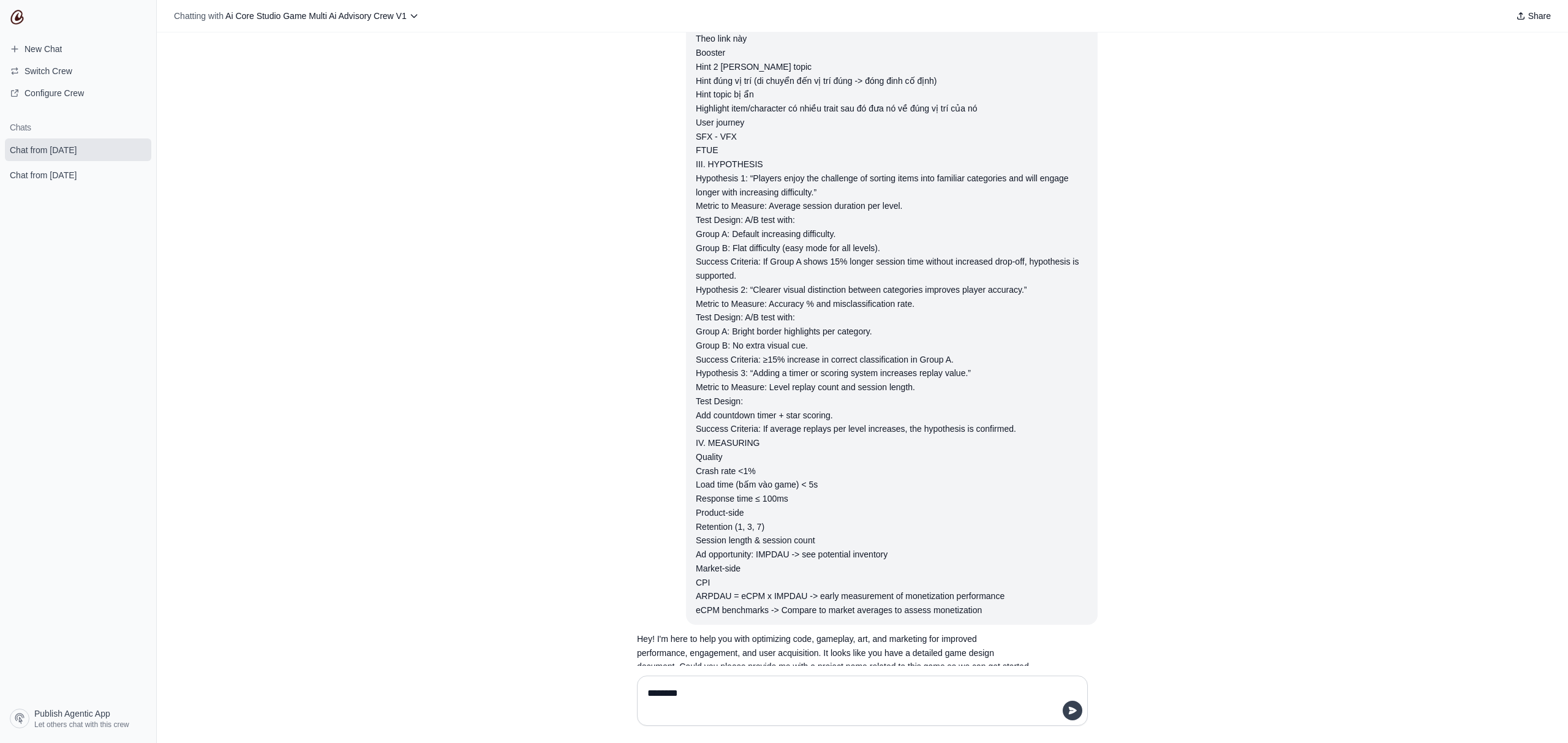
type textarea "********"
click at [1066, 708] on button "submit" at bounding box center [1073, 710] width 20 height 20
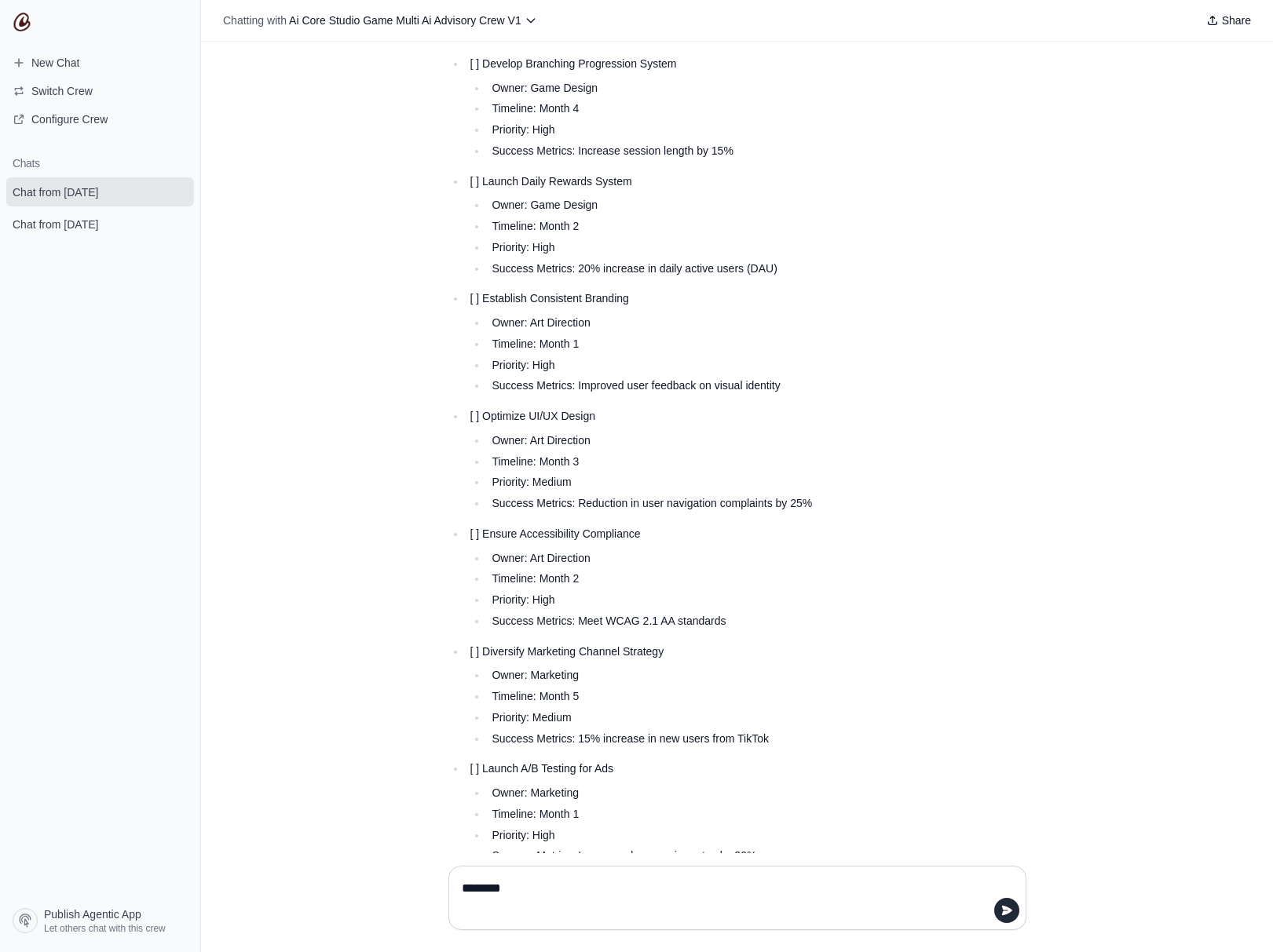
scroll to position [3741, 0]
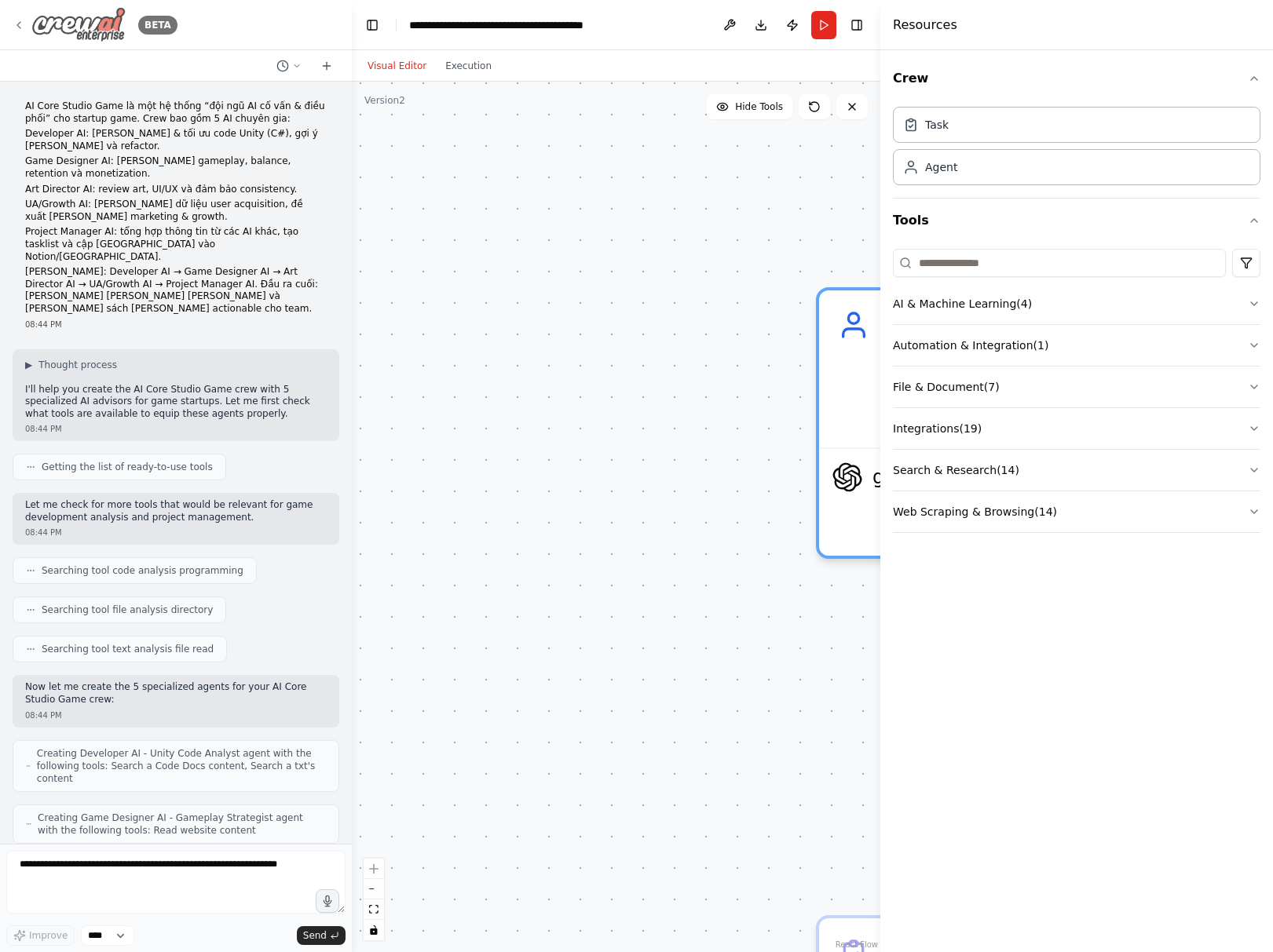
scroll to position [1626, 0]
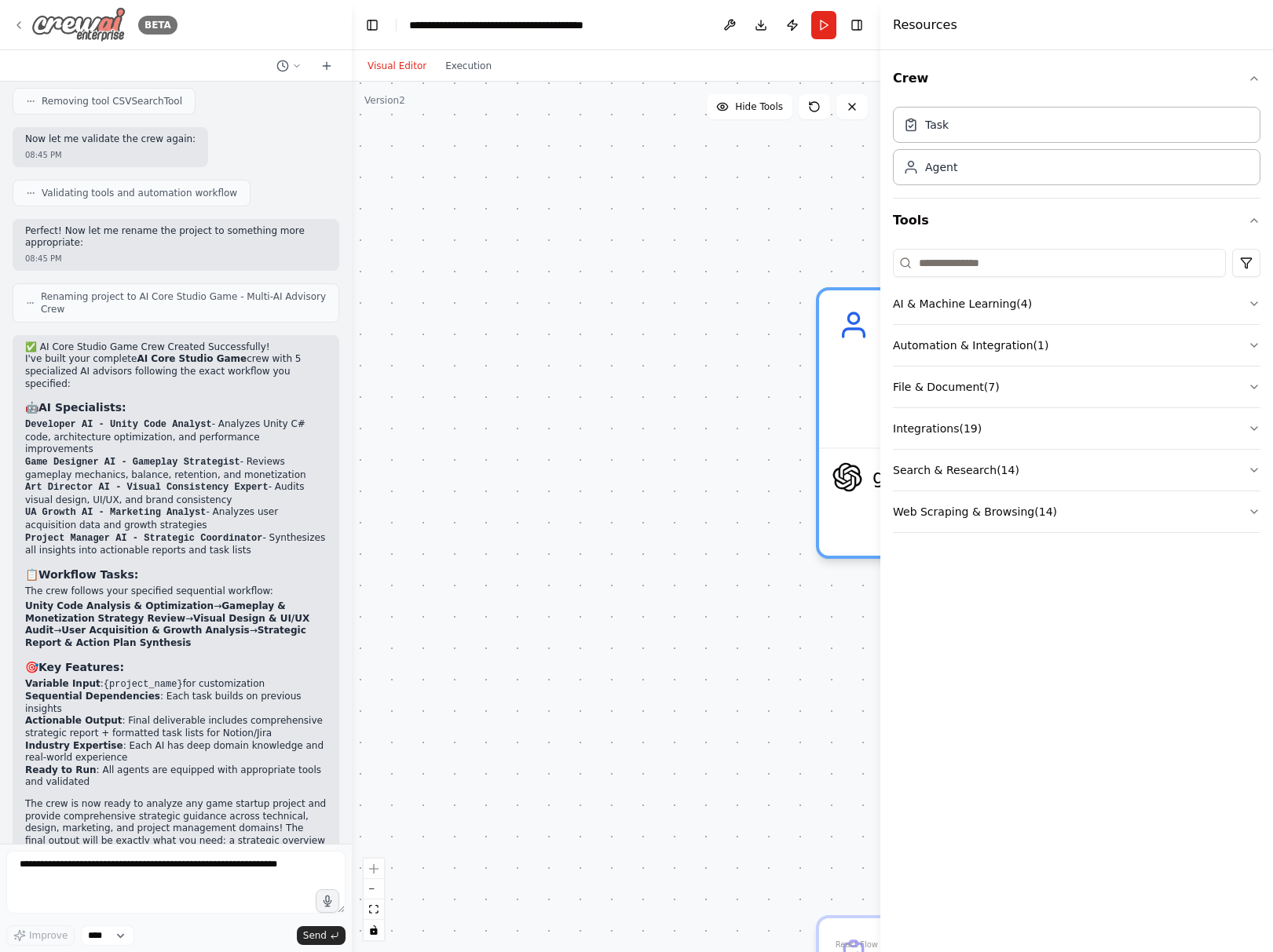
click at [80, 19] on img at bounding box center [79, 24] width 95 height 35
